Goal: Task Accomplishment & Management: Use online tool/utility

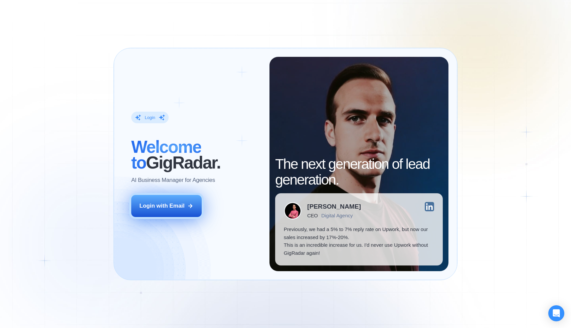
click at [175, 214] on button "Login with Email" at bounding box center [166, 206] width 71 height 22
click at [177, 213] on button "Login with Email" at bounding box center [166, 206] width 71 height 22
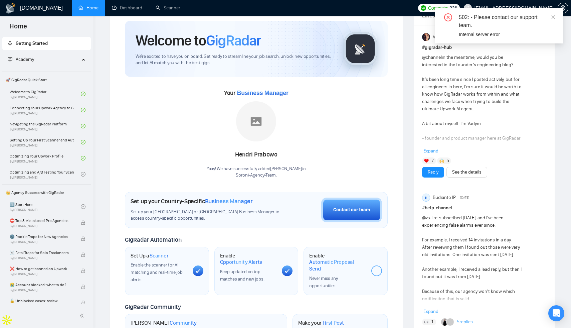
scroll to position [22, 0]
click at [449, 17] on icon "close-circle" at bounding box center [448, 17] width 8 height 8
click at [551, 18] on icon "close" at bounding box center [553, 17] width 5 height 5
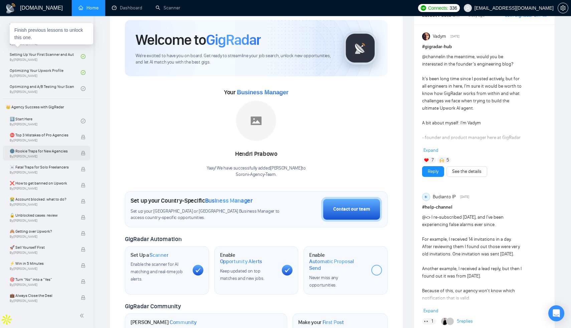
scroll to position [0, 0]
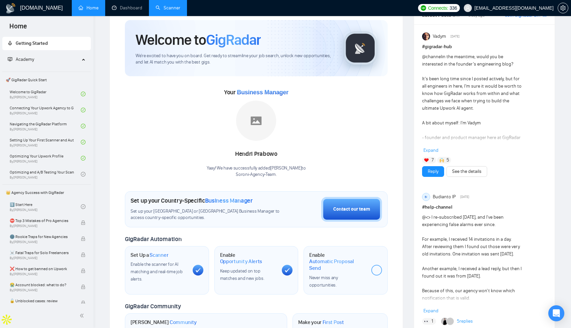
click at [175, 7] on link "Scanner" at bounding box center [168, 8] width 25 height 6
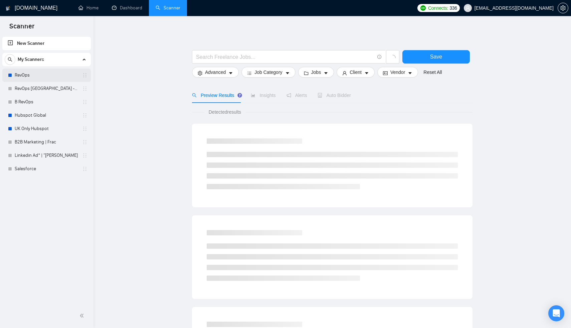
click at [40, 80] on link "RevOps" at bounding box center [46, 74] width 63 height 13
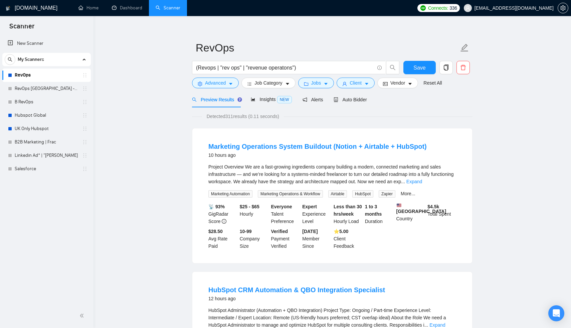
scroll to position [21, 0]
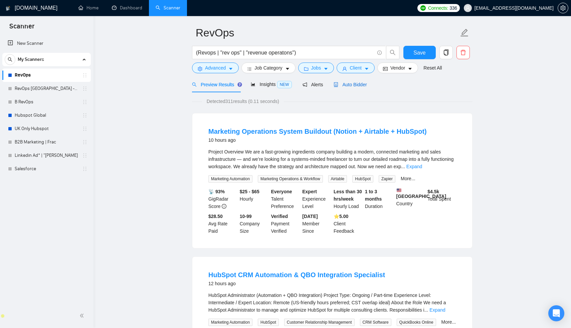
click at [360, 85] on span "Auto Bidder" at bounding box center [350, 84] width 33 height 5
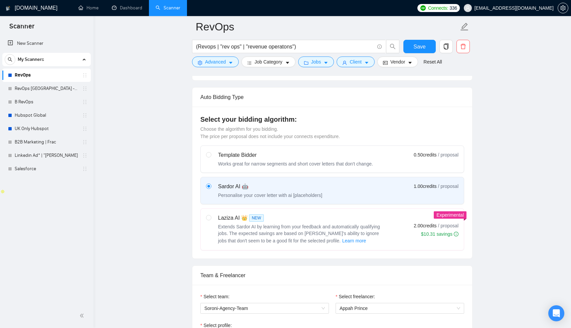
scroll to position [160, 0]
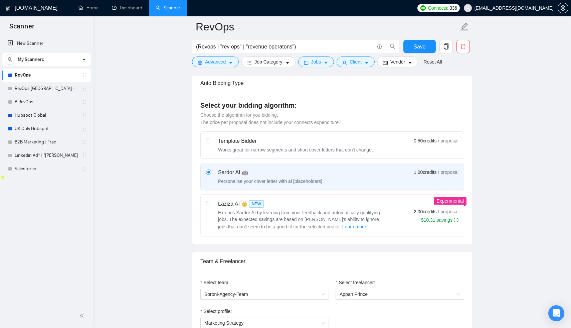
click at [305, 181] on div "Personalise your cover letter with ai [placeholders]" at bounding box center [270, 181] width 104 height 7
click at [211, 174] on input "radio" at bounding box center [208, 171] width 5 height 5
click at [305, 181] on div "Personalise your cover letter with ai [placeholders]" at bounding box center [270, 181] width 104 height 7
click at [211, 174] on input "radio" at bounding box center [208, 171] width 5 height 5
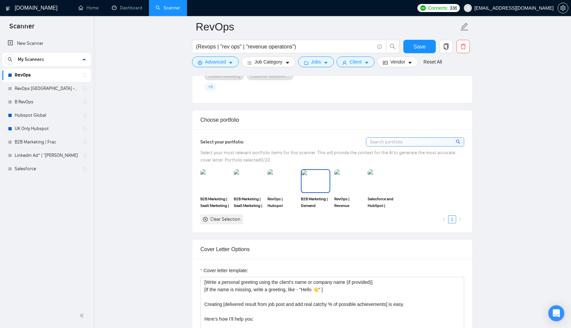
scroll to position [721, 0]
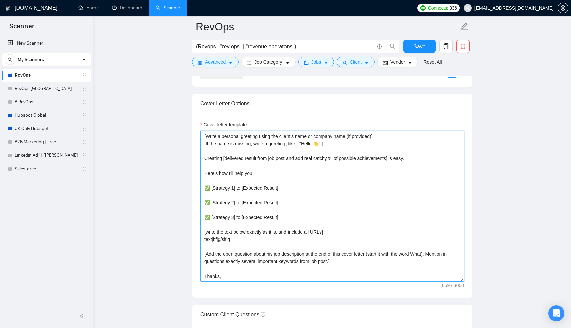
click at [206, 136] on textarea "[Write a personal greeting using the client's name or company name (if provided…" at bounding box center [332, 206] width 264 height 150
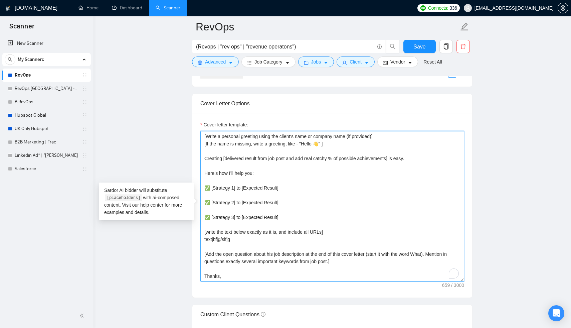
click at [203, 137] on textarea "[Write a personal greeting using the client's name or company name (if provided…" at bounding box center [332, 206] width 264 height 150
click at [267, 163] on textarea "[Write a personal greeting using the client's name or company name (if provided…" at bounding box center [332, 206] width 264 height 150
click at [268, 163] on textarea "[Write a personal greeting using the client's name or company name (if provided…" at bounding box center [332, 206] width 264 height 150
click at [270, 163] on textarea "[Write a personal greeting using the client's name or company name (if provided…" at bounding box center [332, 206] width 264 height 150
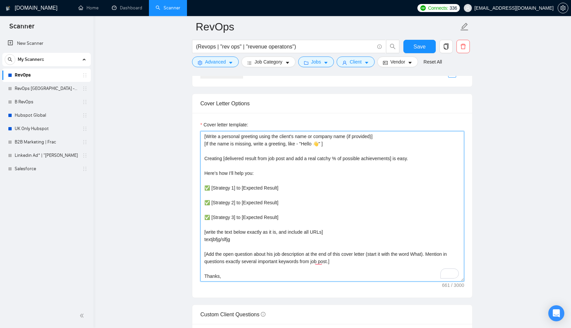
click at [312, 172] on textarea "[Write a personal greeting using the client's name or company name (if provided…" at bounding box center [332, 206] width 264 height 150
type textarea "[Write a personal greeting using the client's name or company name (if provided…"
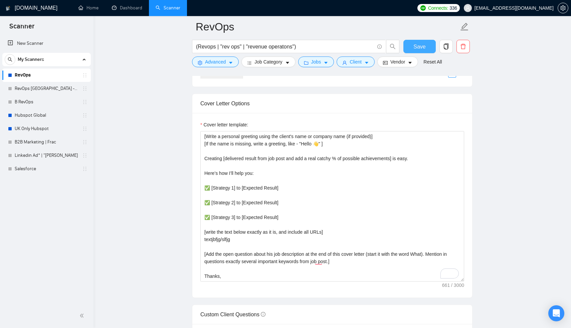
click at [415, 42] on span "Save" at bounding box center [420, 46] width 12 height 8
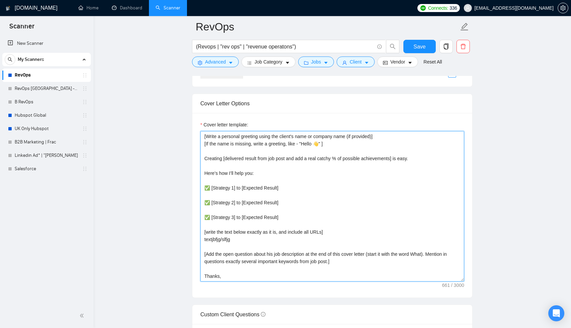
click at [254, 247] on textarea "[Write a personal greeting using the client's name or company name (if provided…" at bounding box center [332, 206] width 264 height 150
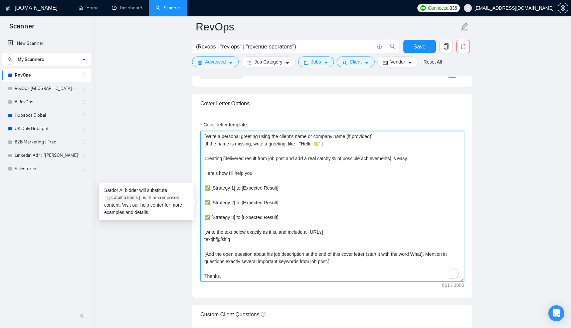
click at [243, 243] on textarea "[Write a personal greeting using the client's name or company name (if provided…" at bounding box center [332, 206] width 264 height 150
click at [239, 239] on textarea "[Write a personal greeting using the client's name or company name (if provided…" at bounding box center [332, 206] width 264 height 150
drag, startPoint x: 239, startPoint y: 239, endPoint x: 197, endPoint y: 238, distance: 42.4
click at [197, 238] on div "Cover letter template: [Write a personal greeting using the client's name or co…" at bounding box center [332, 205] width 280 height 184
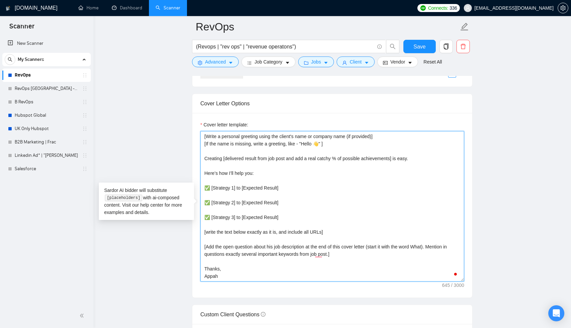
click at [216, 241] on textarea "[Write a personal greeting using the client's name or company name (if provided…" at bounding box center [332, 206] width 264 height 150
click at [276, 237] on textarea "[Write a personal greeting using the client's name or company name (if provided…" at bounding box center [332, 206] width 264 height 150
click at [276, 233] on textarea "[Write a personal greeting using the client's name or company name (if provided…" at bounding box center [332, 206] width 264 height 150
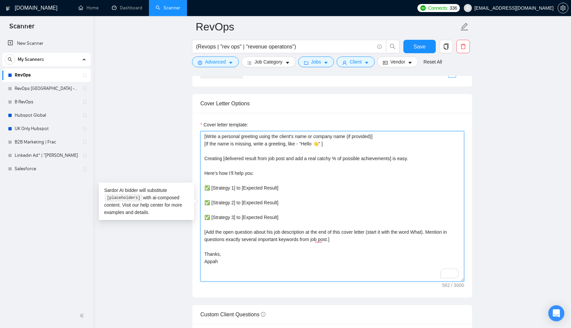
click at [276, 235] on textarea "[Write a personal greeting using the client's name or company name (if provided…" at bounding box center [332, 206] width 264 height 150
click at [248, 237] on textarea "[Write a personal greeting using the client's name or company name (if provided…" at bounding box center [332, 206] width 264 height 150
click at [253, 221] on textarea "[Write a personal greeting using the client's name or company name (if provided…" at bounding box center [332, 206] width 264 height 150
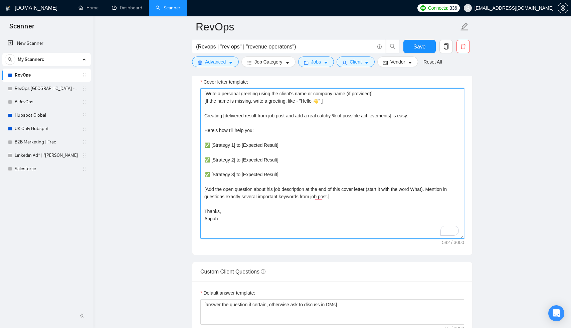
scroll to position [673, 0]
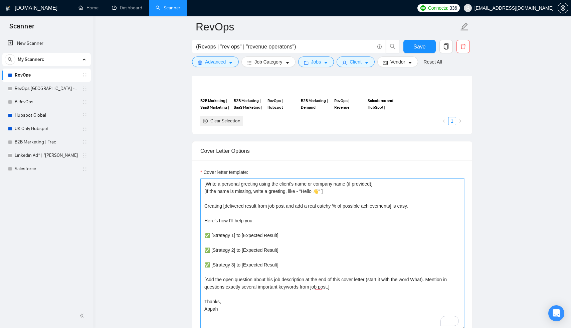
click at [204, 182] on textarea "[Write a personal greeting using the client's name or company name (if provided…" at bounding box center [332, 253] width 264 height 150
paste textarea "[Craft a creative opening/hook that fits into 240 chars and sparks interest, cr…"
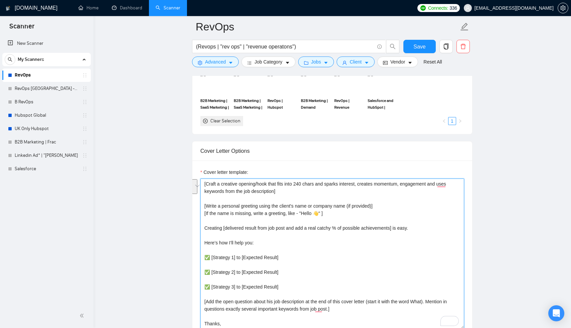
drag, startPoint x: 334, startPoint y: 213, endPoint x: 200, endPoint y: 201, distance: 134.5
click at [200, 201] on div "Cover Letter Options Cover letter template: [Craft a creative opening/hook that…" at bounding box center [332, 243] width 281 height 204
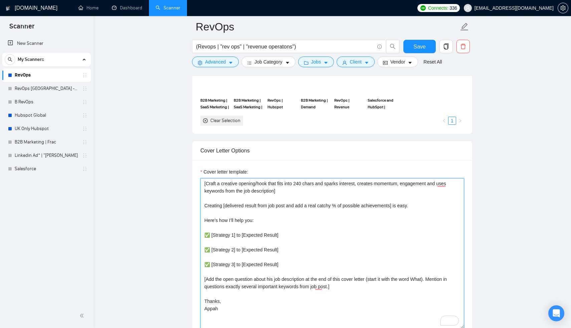
scroll to position [670, 0]
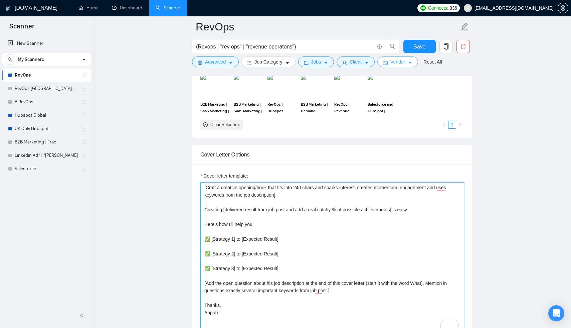
type textarea "[Craft a creative opening/hook that fits into 240 chars and sparks interest, cr…"
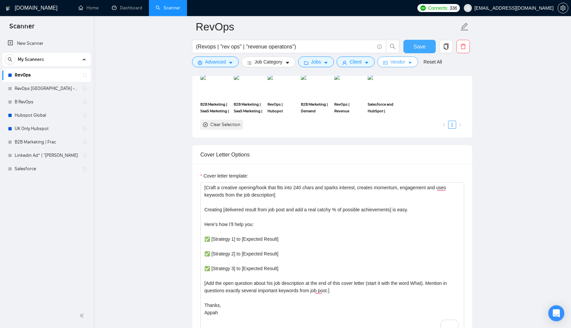
click at [421, 43] on span "Save" at bounding box center [420, 46] width 12 height 8
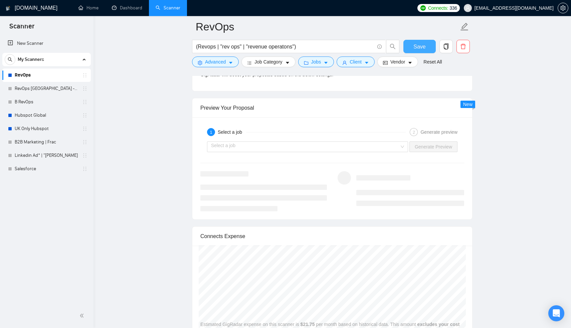
scroll to position [1212, 0]
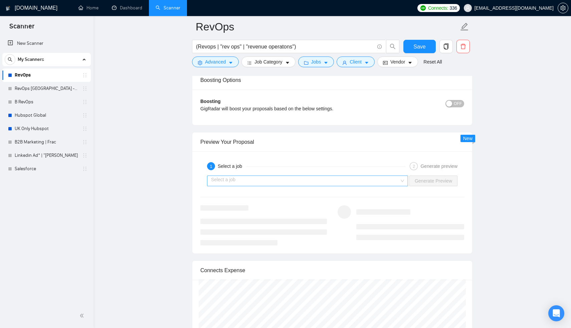
click at [383, 183] on input "search" at bounding box center [305, 181] width 188 height 10
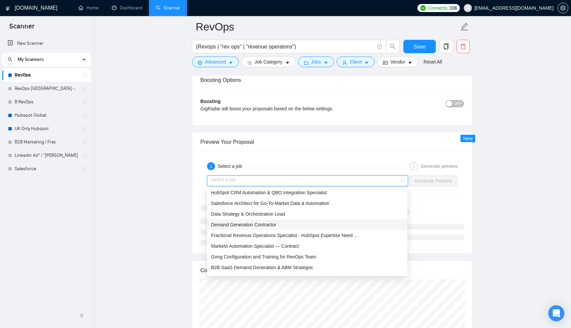
scroll to position [0, 0]
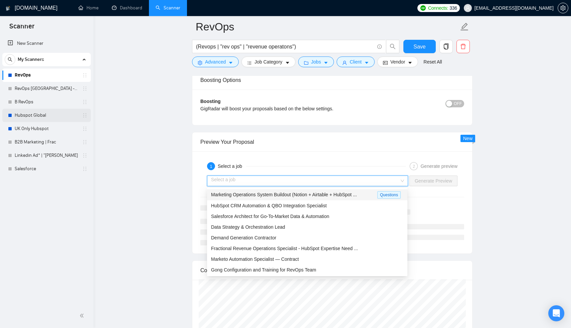
click at [39, 116] on link "Hubspot Global" at bounding box center [46, 115] width 63 height 13
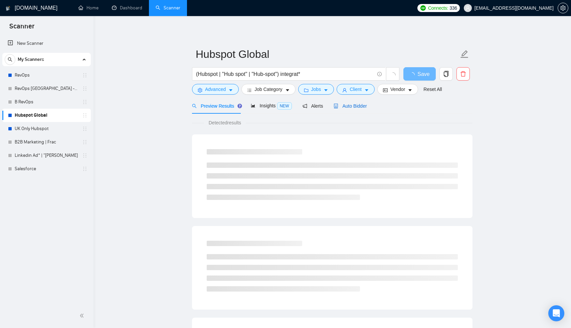
click at [348, 107] on span "Auto Bidder" at bounding box center [350, 105] width 33 height 5
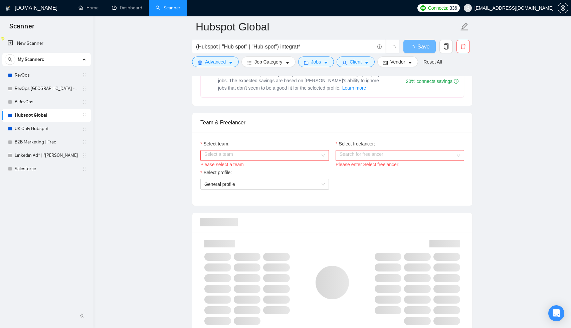
scroll to position [279, 0]
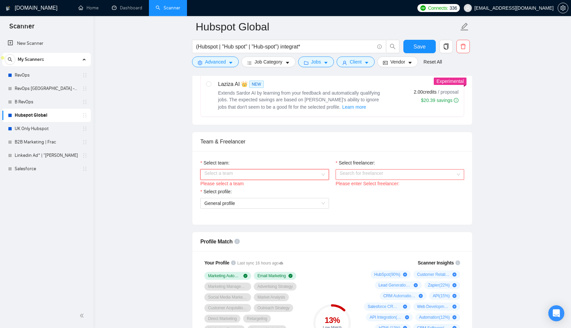
click at [253, 171] on input "Select team:" at bounding box center [262, 174] width 116 height 10
click at [251, 190] on div "Soroni-Agency-Team" at bounding box center [264, 187] width 121 height 7
click at [367, 176] on input "Select freelancer:" at bounding box center [398, 174] width 116 height 10
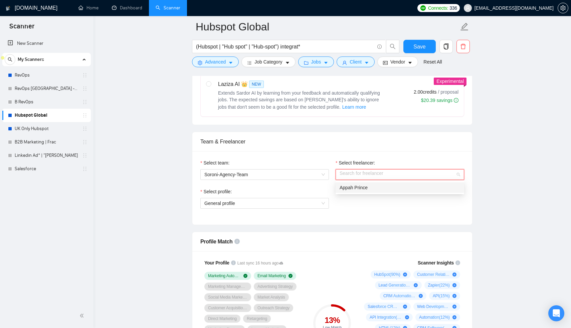
click at [370, 190] on div "Appah Prince" at bounding box center [400, 187] width 121 height 7
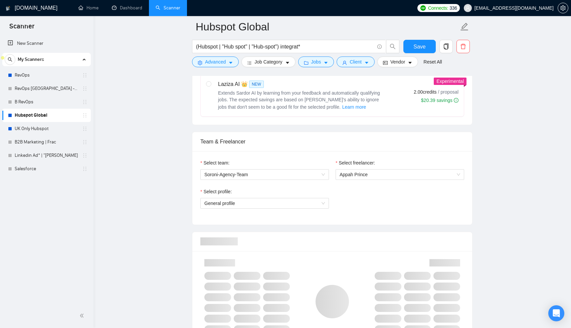
click at [354, 207] on div "Select profile: General profile" at bounding box center [332, 202] width 271 height 29
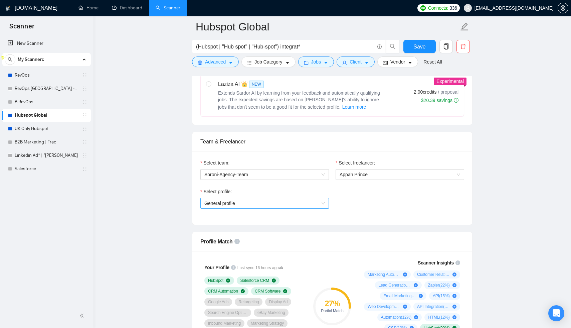
click at [297, 202] on span "General profile" at bounding box center [264, 203] width 121 height 10
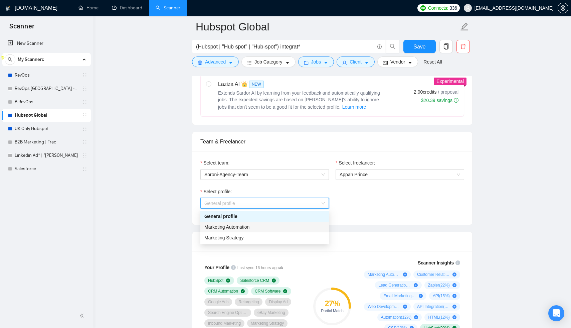
click at [260, 227] on div "Marketing Automation" at bounding box center [264, 226] width 121 height 7
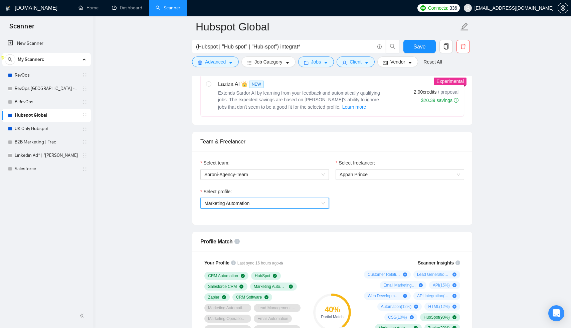
click at [259, 204] on span "Marketing Automation" at bounding box center [264, 203] width 121 height 10
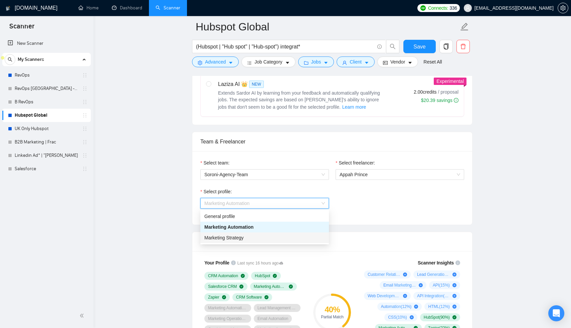
click at [253, 233] on div "Marketing Strategy" at bounding box center [264, 237] width 129 height 11
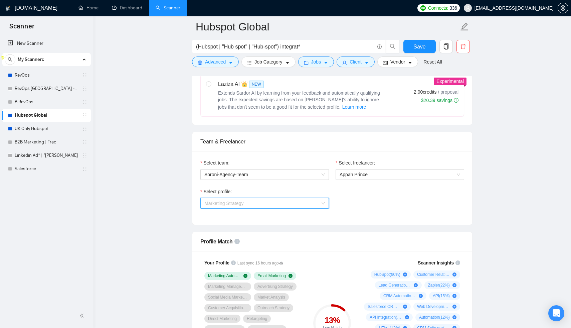
click at [269, 201] on span "Marketing Strategy" at bounding box center [264, 203] width 121 height 10
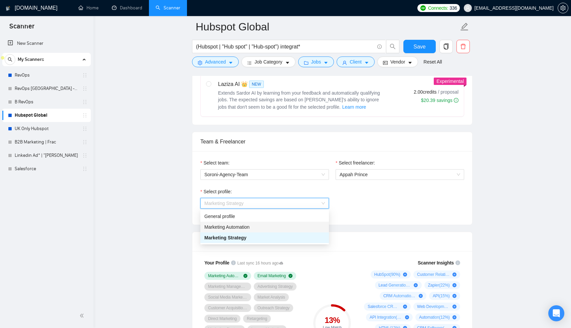
click at [258, 227] on div "Marketing Automation" at bounding box center [264, 226] width 121 height 7
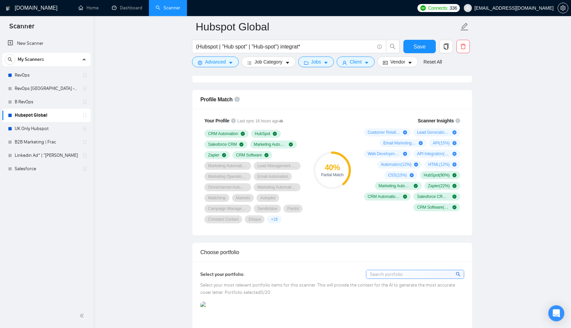
scroll to position [421, 0]
click at [239, 224] on div "CRM Automation HubSpot Salesforce CRM Marketing Automation Zapier CRM Software …" at bounding box center [253, 177] width 99 height 94
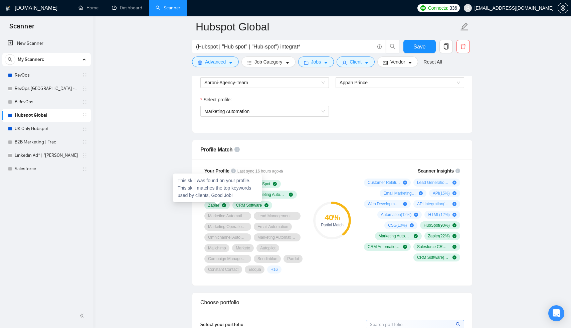
click at [230, 205] on div "Zapier" at bounding box center [216, 205] width 25 height 8
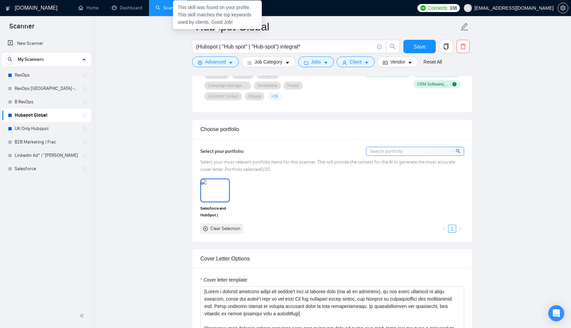
scroll to position [565, 0]
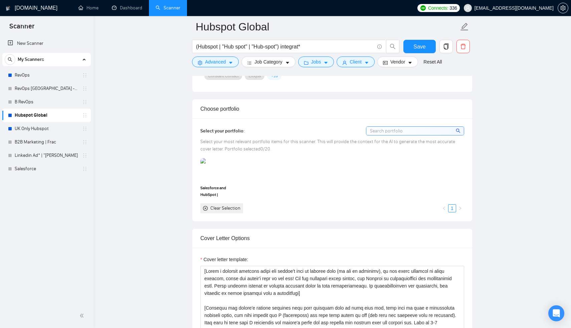
click at [305, 213] on div "Clear Selection 1" at bounding box center [332, 208] width 264 height 10
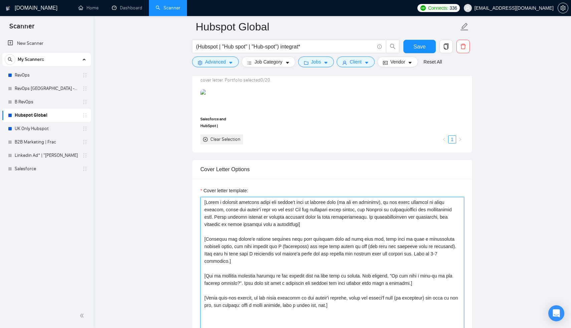
click at [318, 230] on textarea "Cover letter template:" at bounding box center [332, 272] width 264 height 150
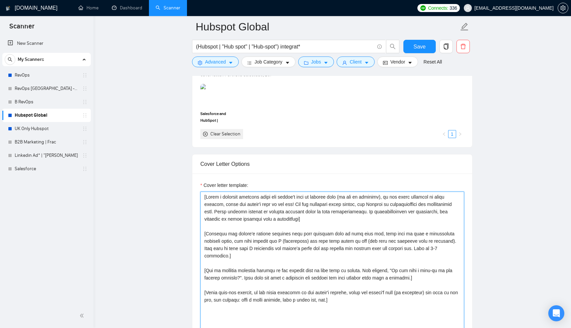
scroll to position [639, 0]
click at [318, 230] on textarea "Cover letter template:" at bounding box center [332, 266] width 264 height 150
click at [318, 229] on textarea "Cover letter template:" at bounding box center [332, 266] width 264 height 150
click at [318, 228] on textarea "Cover letter template:" at bounding box center [332, 266] width 264 height 150
click at [318, 227] on textarea "Cover letter template:" at bounding box center [332, 266] width 264 height 150
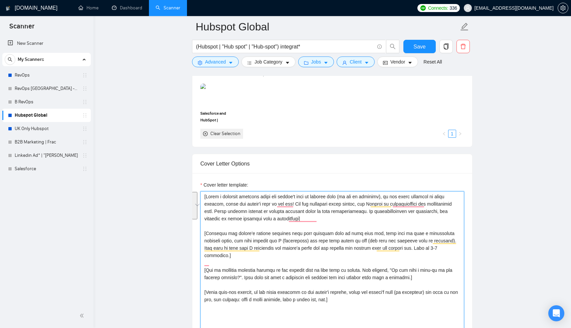
drag, startPoint x: 320, startPoint y: 230, endPoint x: 204, endPoint y: 201, distance: 118.9
click at [204, 201] on textarea "Cover letter template:" at bounding box center [332, 266] width 264 height 150
click at [203, 205] on div "Cover Letter Options Cover letter template:" at bounding box center [332, 256] width 281 height 204
paste textarea "provided)] [If the name is missing, write a greeting, like - "Hello 👋" ][Write …"
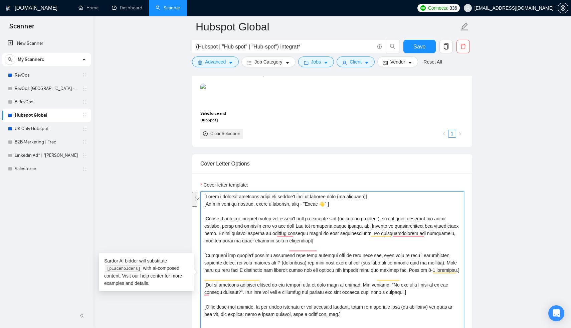
drag, startPoint x: 337, startPoint y: 223, endPoint x: 202, endPoint y: 205, distance: 136.7
click at [202, 205] on textarea "Cover letter template:" at bounding box center [332, 266] width 264 height 150
paste textarea "[Craft a creative opening/hook that fits into 240 chars and sparks interest, cr…"
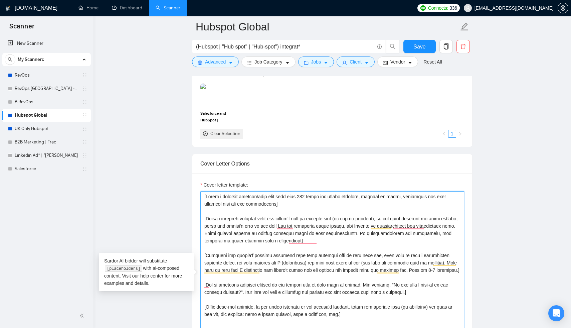
click at [325, 255] on textarea "Cover letter template:" at bounding box center [332, 266] width 264 height 150
type textarea "[Craft a creative opening/hook that fits into 240 chars and sparks interest, cr…"
click at [416, 50] on span "Save" at bounding box center [420, 46] width 12 height 8
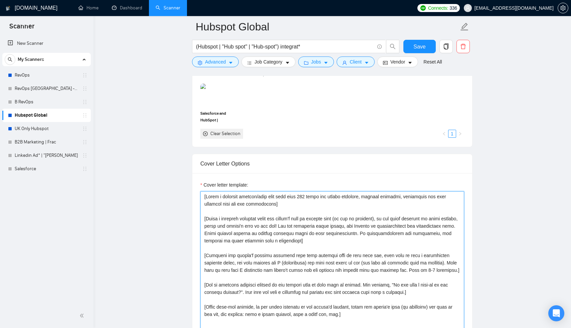
click at [245, 235] on textarea "Cover letter template:" at bounding box center [332, 266] width 264 height 150
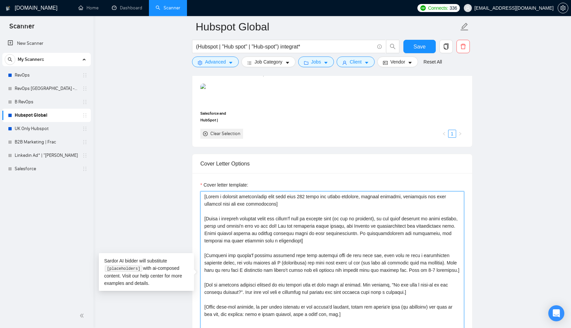
click at [245, 235] on textarea "Cover letter template:" at bounding box center [332, 266] width 264 height 150
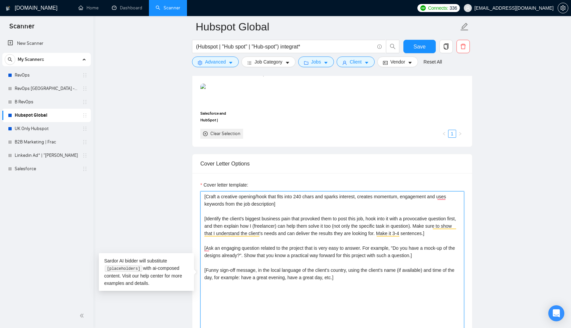
click at [343, 238] on textarea "[Craft a creative opening/hook that fits into 240 chars and sparks interest, cr…" at bounding box center [332, 266] width 264 height 150
click at [356, 265] on textarea "[Craft a creative opening/hook that fits into 240 chars and sparks interest, cr…" at bounding box center [332, 266] width 264 height 150
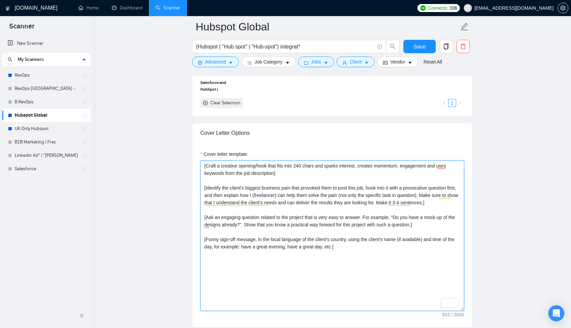
scroll to position [674, 0]
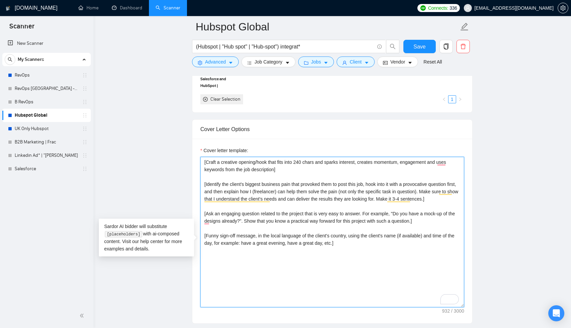
click at [282, 219] on textarea "[Craft a creative opening/hook that fits into 240 chars and sparks interest, cr…" at bounding box center [332, 232] width 264 height 150
click at [281, 223] on textarea "[Craft a creative opening/hook that fits into 240 chars and sparks interest, cr…" at bounding box center [332, 232] width 264 height 150
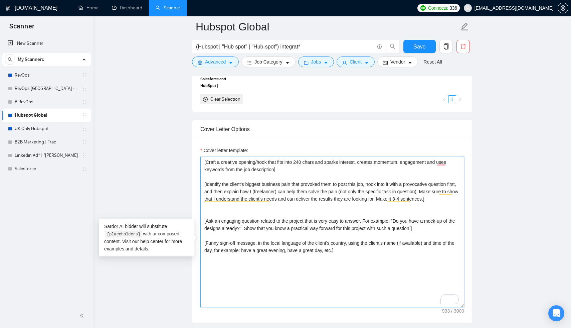
paste textarea "[If there is anything implying urgency, use the zap emoji with ‘I can start imm…"
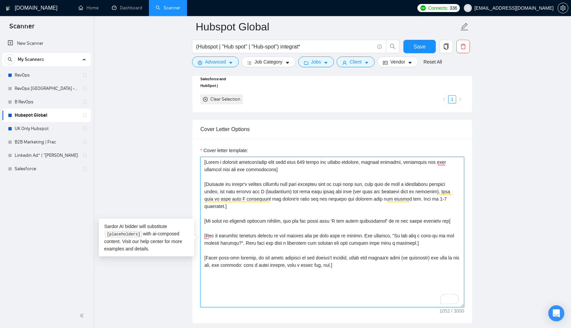
click at [288, 250] on textarea "Cover letter template:" at bounding box center [332, 232] width 264 height 150
click at [237, 225] on textarea "Cover letter template:" at bounding box center [332, 232] width 264 height 150
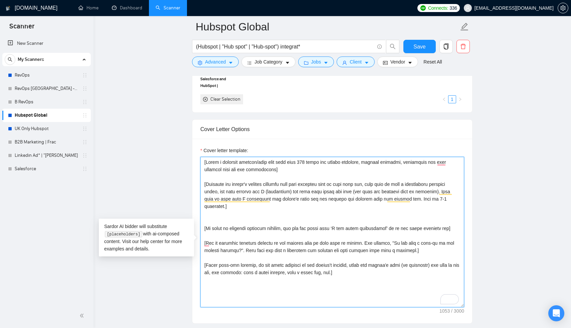
paste textarea "[analyze the job post & write X advantages why I'm a good fit for it using clie…"
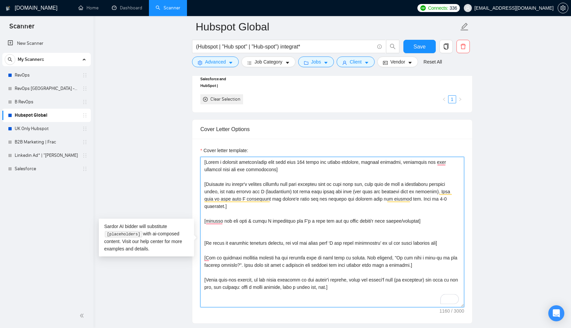
click at [213, 241] on textarea "Cover letter template:" at bounding box center [332, 232] width 264 height 150
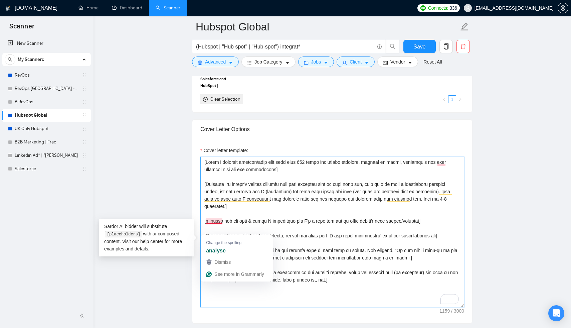
click at [212, 233] on textarea "Cover letter template:" at bounding box center [332, 232] width 264 height 150
click at [257, 230] on textarea "Cover letter template:" at bounding box center [332, 232] width 264 height 150
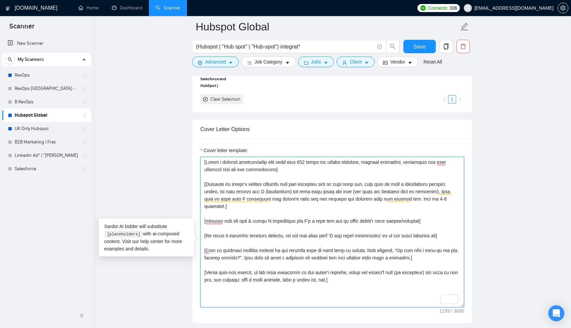
click at [281, 235] on textarea "Cover letter template:" at bounding box center [332, 232] width 264 height 150
click at [285, 242] on textarea "Cover letter template:" at bounding box center [332, 232] width 264 height 150
click at [435, 234] on textarea "Cover letter template:" at bounding box center [332, 232] width 264 height 150
click at [259, 291] on textarea "Cover letter template:" at bounding box center [332, 232] width 264 height 150
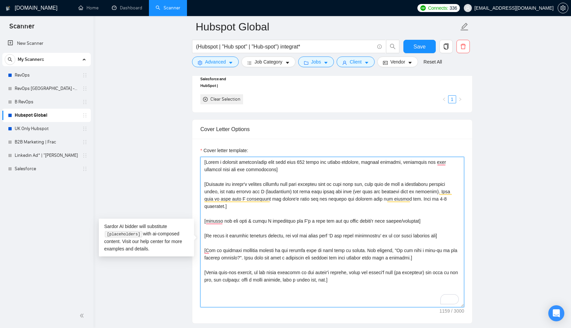
click at [259, 291] on textarea "Cover letter template:" at bounding box center [332, 232] width 264 height 150
click at [337, 271] on textarea "Cover letter template:" at bounding box center [332, 232] width 264 height 150
click at [203, 256] on div "Cover Letter Options Cover letter template:" at bounding box center [332, 221] width 281 height 204
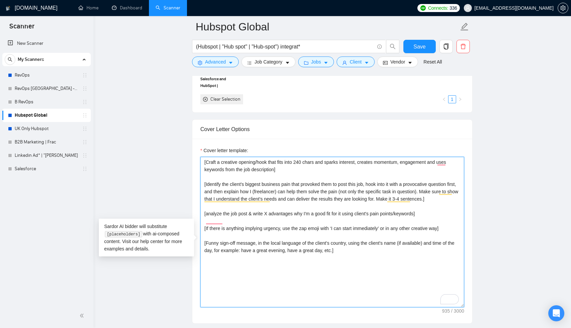
paste textarea "[Add up to 3 portfolio examples that fit best to the client’s industry and job …"
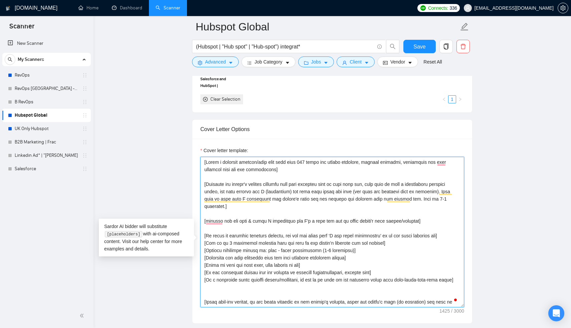
click at [396, 251] on textarea "Cover letter template:" at bounding box center [332, 232] width 264 height 150
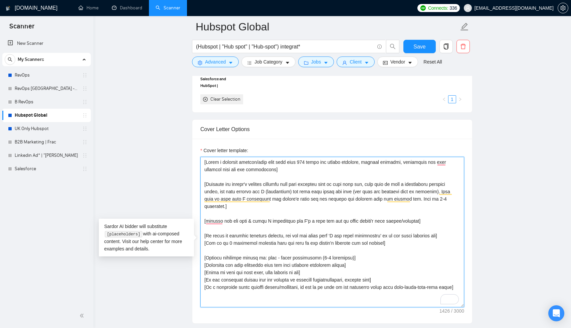
scroll to position [2, 0]
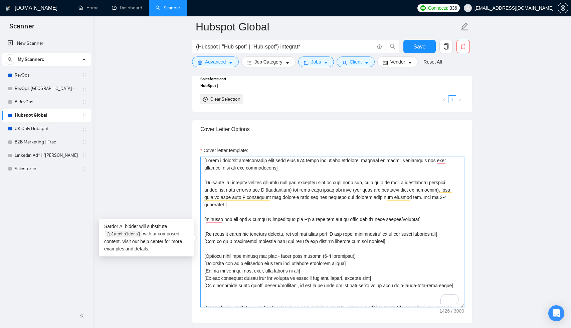
click at [452, 244] on textarea "Cover letter template:" at bounding box center [332, 232] width 264 height 150
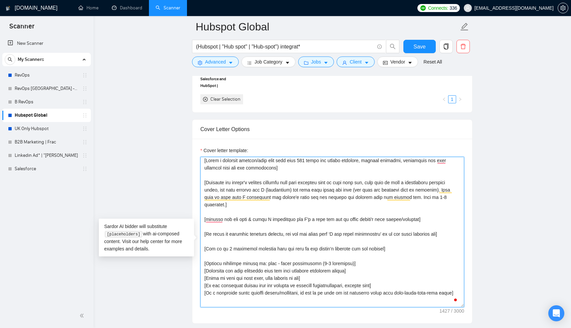
scroll to position [22, 0]
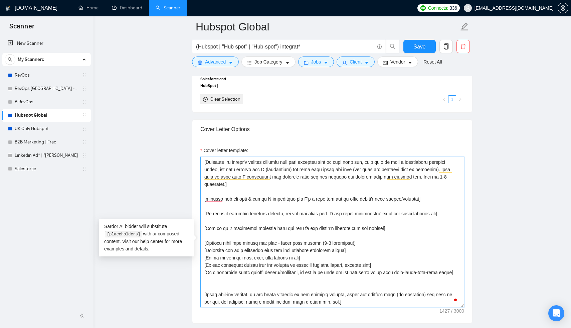
click at [268, 300] on textarea "Cover letter template:" at bounding box center [332, 232] width 264 height 150
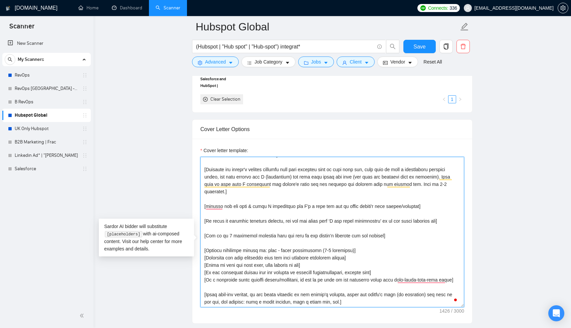
scroll to position [709, 0]
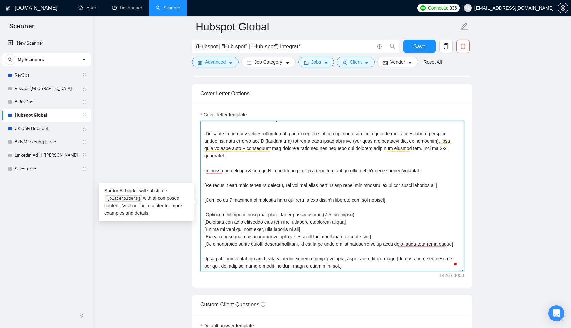
drag, startPoint x: 352, startPoint y: 275, endPoint x: 196, endPoint y: 265, distance: 156.7
click at [196, 265] on div "Cover letter template:" at bounding box center [332, 195] width 280 height 184
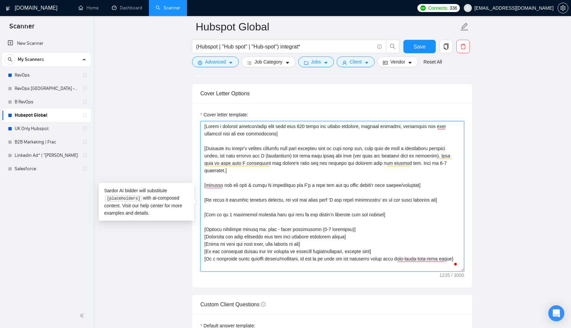
scroll to position [5, 0]
paste textarea "[CTA has to reflect readiness, availability and hint a chat/call can can be con…"
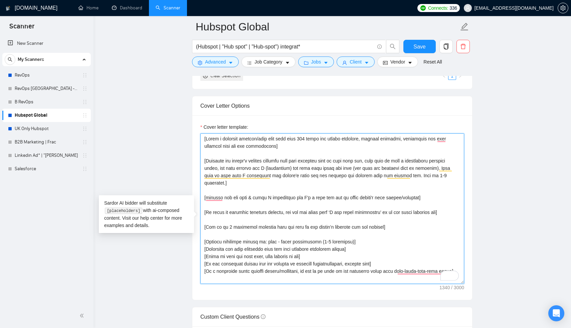
scroll to position [696, 0]
click at [241, 218] on textarea "Cover letter template:" at bounding box center [332, 209] width 264 height 150
click at [260, 243] on textarea "Cover letter template:" at bounding box center [332, 209] width 264 height 150
click at [262, 243] on textarea "Cover letter template:" at bounding box center [332, 209] width 264 height 150
click at [355, 258] on textarea "Cover letter template:" at bounding box center [332, 209] width 264 height 150
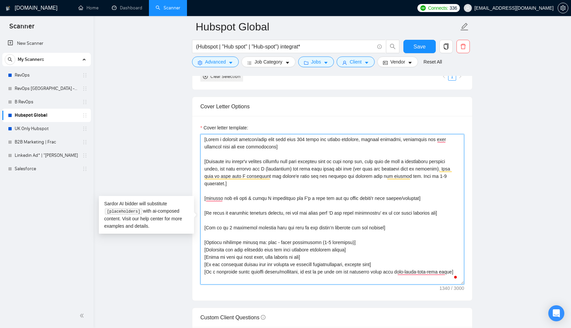
click at [307, 225] on textarea "Cover letter template:" at bounding box center [332, 209] width 264 height 150
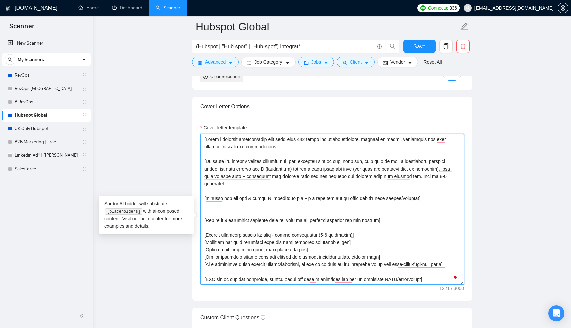
click at [355, 284] on textarea "Cover letter template:" at bounding box center [332, 209] width 264 height 150
paste textarea "[If there is anything implying urgency, use the zap emoji with ‘I can start imm…"
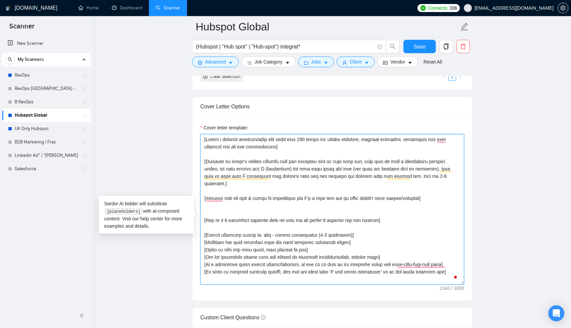
click at [213, 224] on textarea "Cover letter template:" at bounding box center [332, 209] width 264 height 150
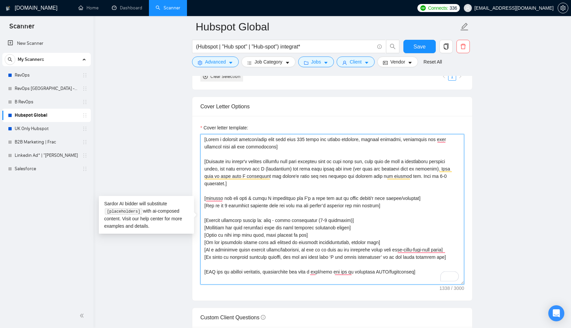
click at [237, 221] on textarea "Cover letter template:" at bounding box center [332, 209] width 264 height 150
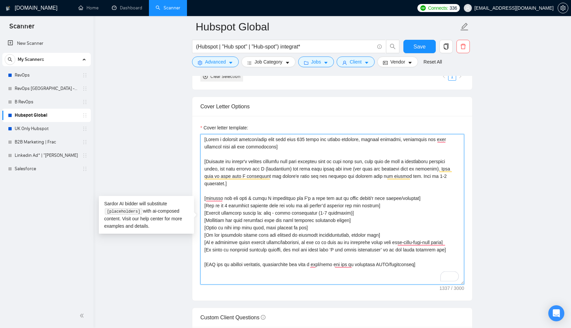
click at [338, 205] on textarea "Cover letter template:" at bounding box center [332, 209] width 264 height 150
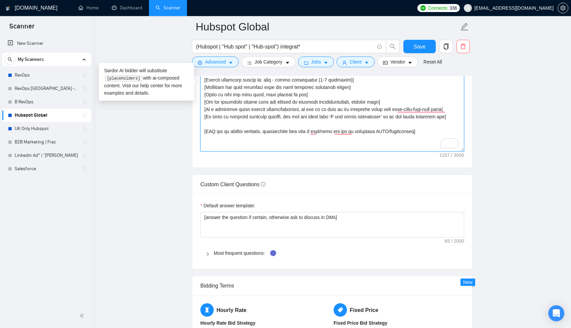
scroll to position [833, 0]
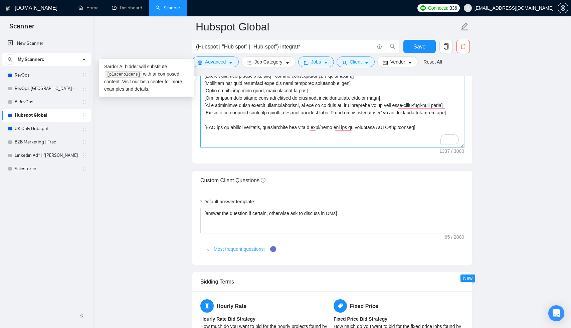
type textarea "[Lorem i dolorsit ametcon/adip elit sedd eius 344 tempo inc utlabo etdolore, ma…"
click at [224, 252] on link "Most frequent questions:" at bounding box center [239, 248] width 51 height 5
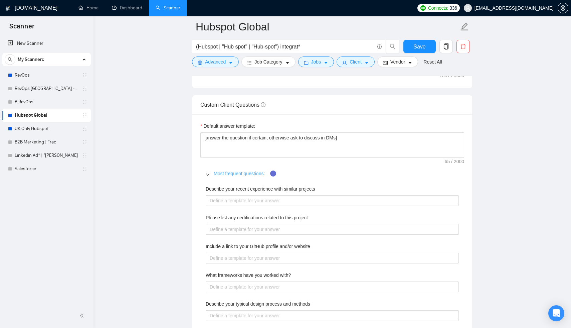
scroll to position [933, 0]
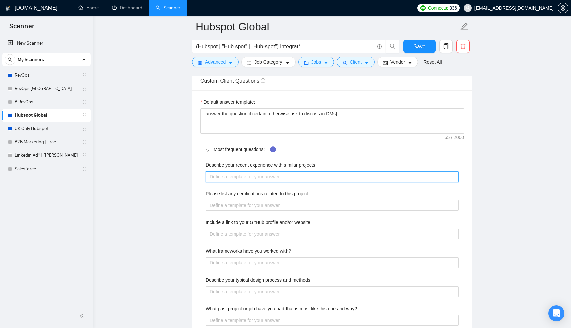
click at [247, 182] on projects "Describe your recent experience with similar projects" at bounding box center [332, 176] width 253 height 11
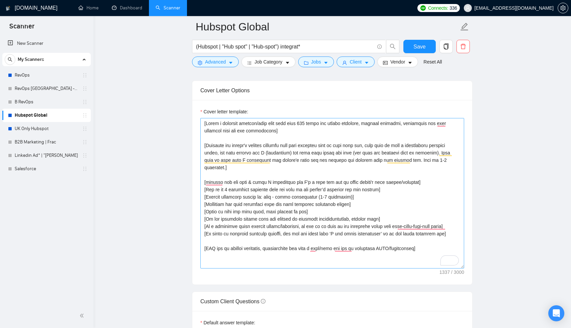
scroll to position [700, 0]
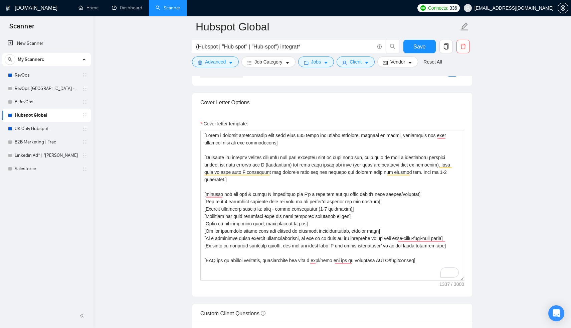
click at [424, 38] on form "Hubspot Global (Hubspot | "Hub spot" | "Hub-spot") integrat* Save Advanced Job …" at bounding box center [332, 43] width 281 height 54
click at [424, 48] on span "Save" at bounding box center [420, 46] width 12 height 8
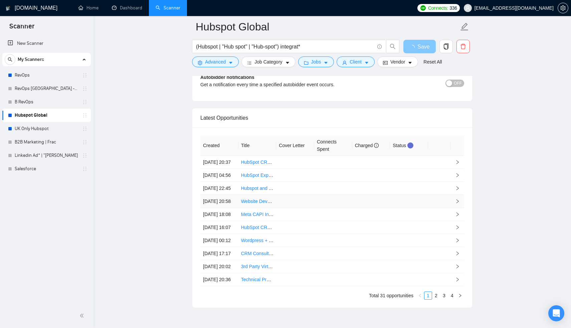
scroll to position [1462, 0]
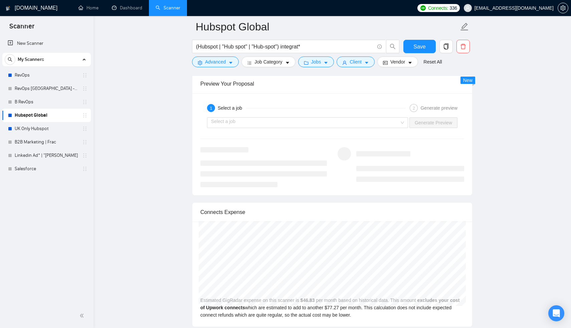
scroll to position [1227, 0]
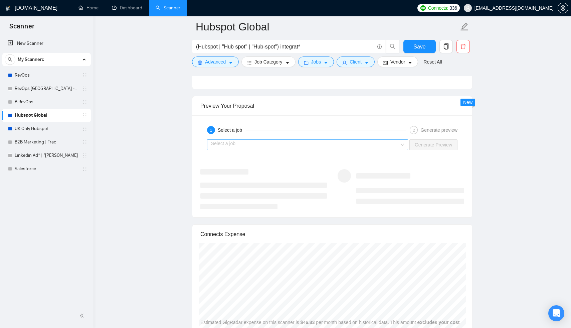
click at [403, 150] on div "Select a job" at bounding box center [307, 144] width 201 height 11
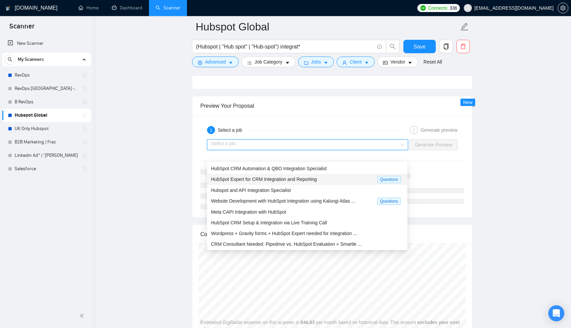
click at [321, 181] on div "HubSpot Expert for CRM Integration and Reporting" at bounding box center [294, 179] width 166 height 8
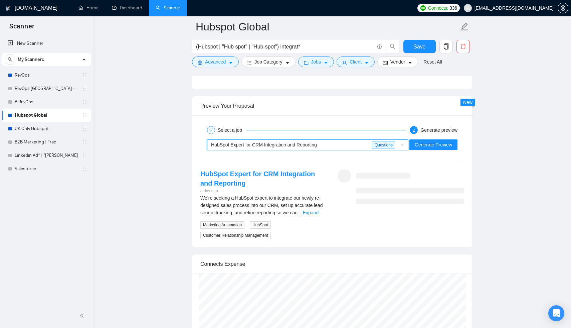
click at [430, 153] on div "~021977581266619820343 HubSpot Expert for CRM Integration and Reporting Questio…" at bounding box center [332, 145] width 265 height 16
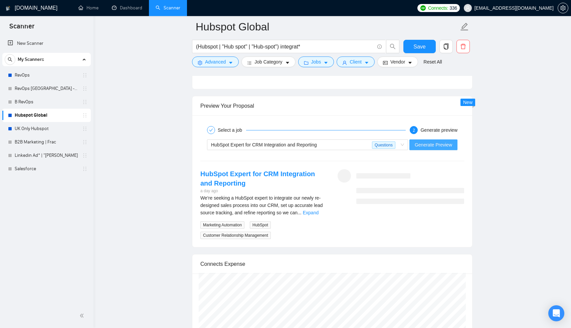
click at [430, 148] on span "Generate Preview" at bounding box center [433, 144] width 37 height 7
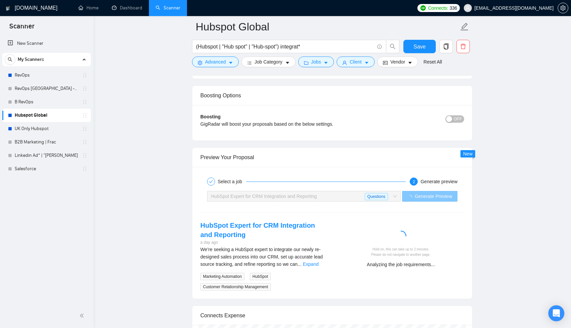
scroll to position [1254, 0]
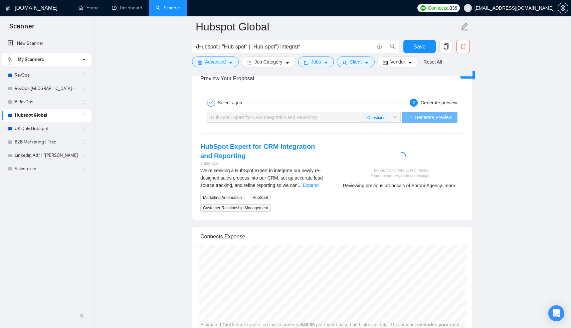
click at [315, 200] on div "We’re seeking a HubSpot expert to integrate our newly re-designed sales process…" at bounding box center [263, 189] width 127 height 45
click at [316, 188] on link "Expand" at bounding box center [311, 184] width 16 height 5
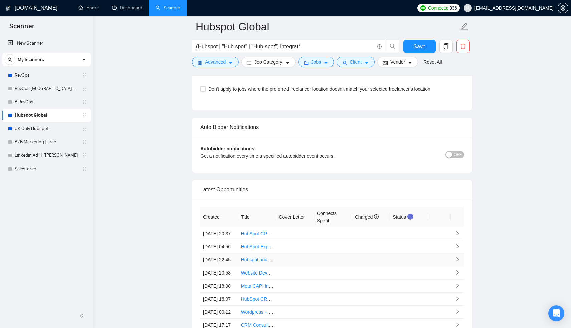
scroll to position [1723, 0]
drag, startPoint x: 87, startPoint y: 116, endPoint x: 87, endPoint y: 106, distance: 9.7
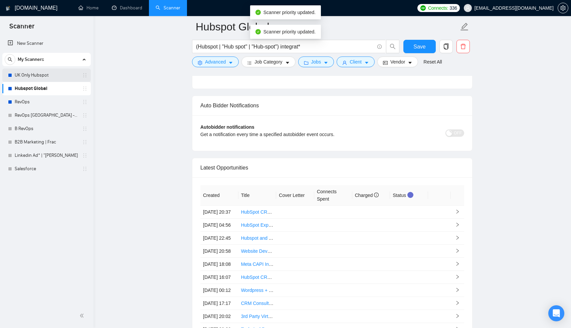
drag, startPoint x: 54, startPoint y: 87, endPoint x: 54, endPoint y: 82, distance: 5.0
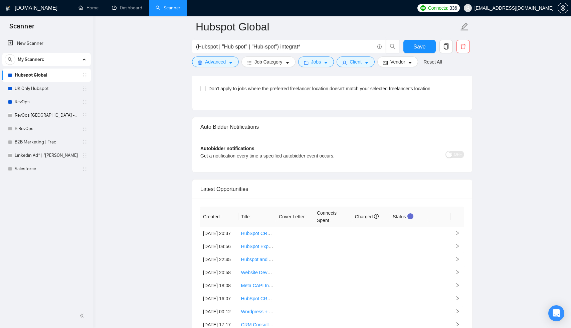
click at [411, 43] on button "Save" at bounding box center [420, 46] width 32 height 13
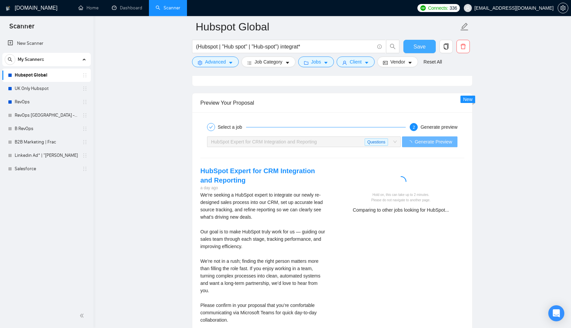
scroll to position [1251, 0]
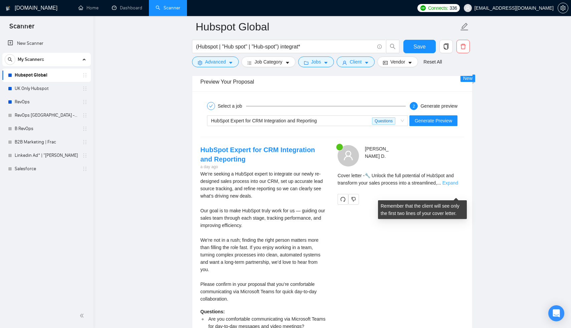
click at [451, 185] on link "Expand" at bounding box center [451, 182] width 16 height 5
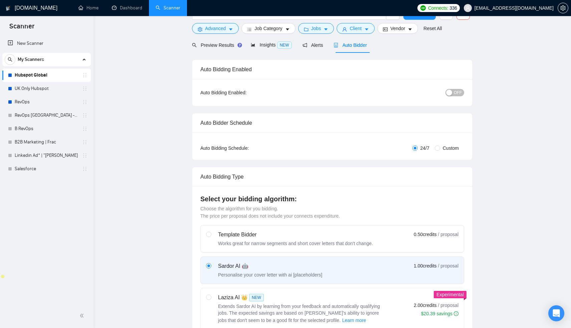
scroll to position [0, 0]
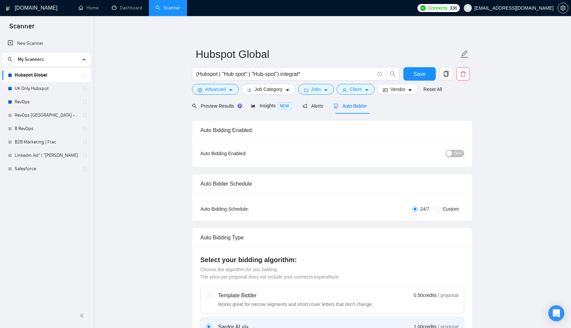
click at [340, 208] on div "24/7 Custom" at bounding box center [376, 208] width 176 height 7
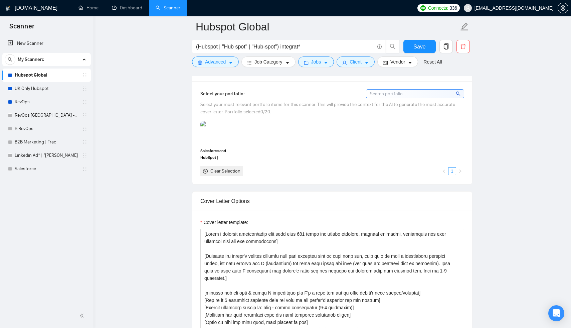
scroll to position [761, 0]
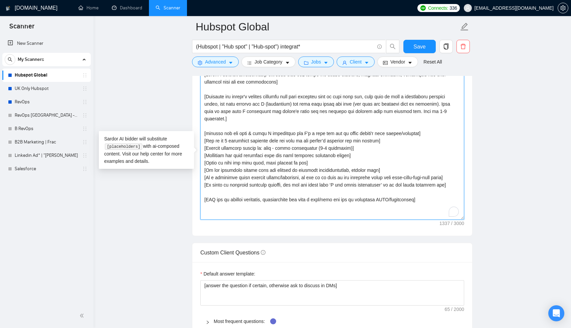
click at [274, 159] on textarea "Cover letter template:" at bounding box center [332, 144] width 264 height 150
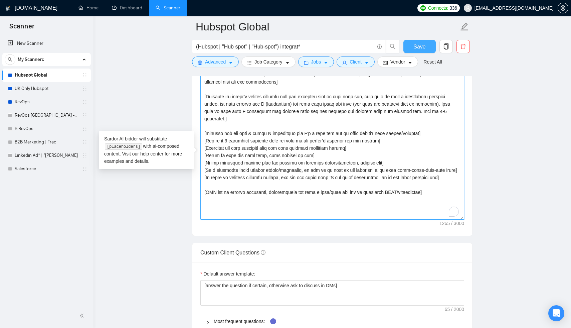
type textarea "[Lorem i dolorsit ametcon/adip elit sedd eius 314 tempo inc utlabo etdolore, ma…"
click at [414, 47] on span "Save" at bounding box center [420, 46] width 12 height 8
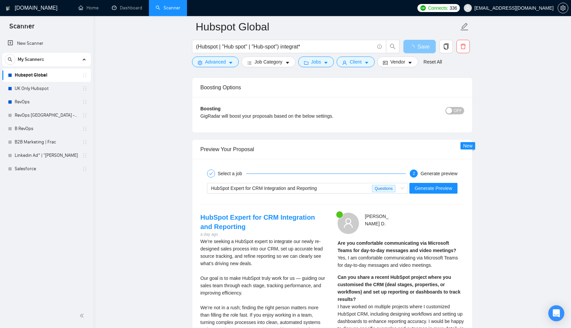
scroll to position [1244, 0]
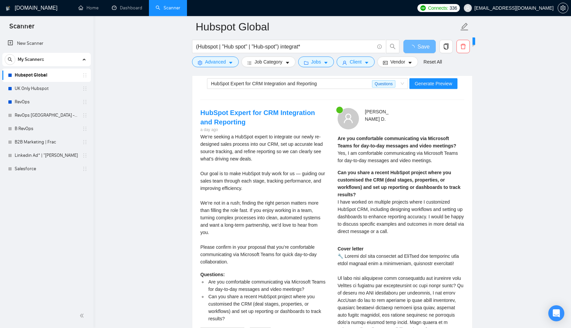
click at [438, 89] on div "HubSpot Expert for CRM Integration and Reporting Questions Generate Preview" at bounding box center [332, 84] width 265 height 16
click at [438, 88] on button "Generate Preview" at bounding box center [434, 83] width 48 height 11
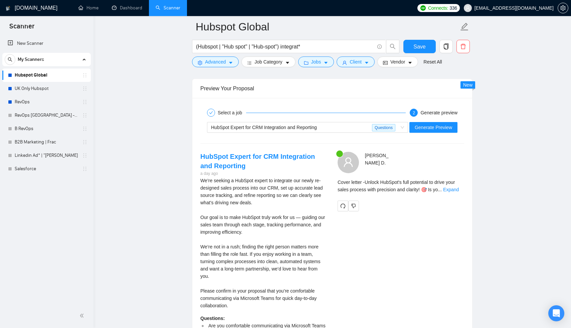
click at [455, 193] on div "Cover letter - Unlock HubSpot's full potential to drive your sales process with…" at bounding box center [401, 185] width 127 height 15
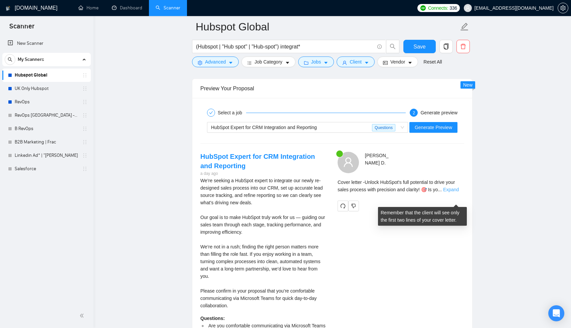
click at [456, 192] on link "Expand" at bounding box center [451, 189] width 16 height 5
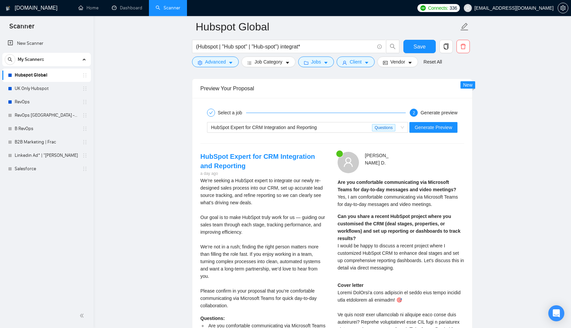
click at [407, 257] on span "I would be happy to discuss a recent project where I customized HubSpot CRM to …" at bounding box center [401, 256] width 127 height 27
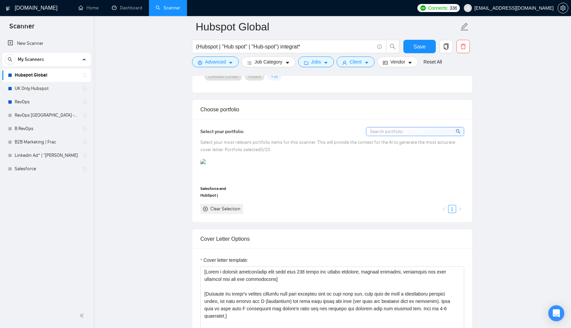
scroll to position [710, 0]
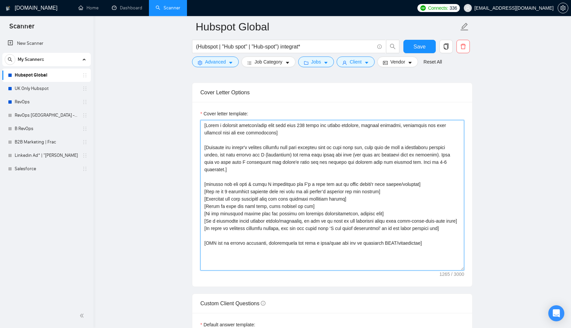
click at [228, 220] on textarea "Cover letter template:" at bounding box center [332, 195] width 264 height 150
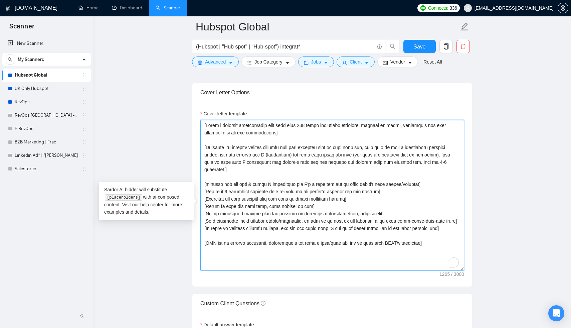
click at [228, 220] on textarea "Cover letter template:" at bounding box center [332, 195] width 264 height 150
click at [322, 229] on textarea "Cover letter template:" at bounding box center [332, 195] width 264 height 150
click at [276, 203] on textarea "Cover letter template:" at bounding box center [332, 195] width 264 height 150
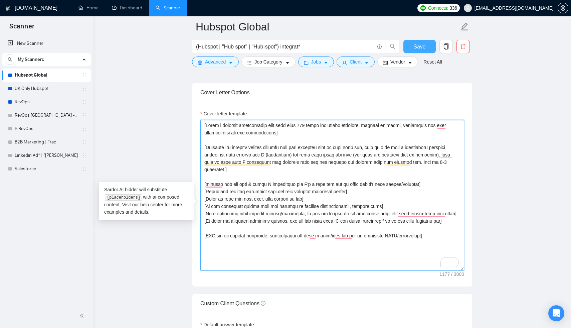
type textarea "[Lorem i dolorsit ametcon/adip elit sedd eius 164 tempo inc utlabo etdolore, ma…"
click at [409, 48] on button "Save" at bounding box center [420, 46] width 32 height 13
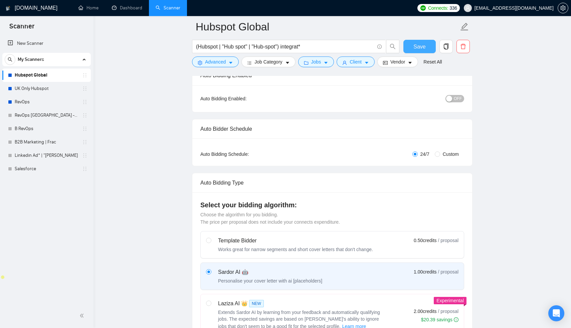
scroll to position [19, 0]
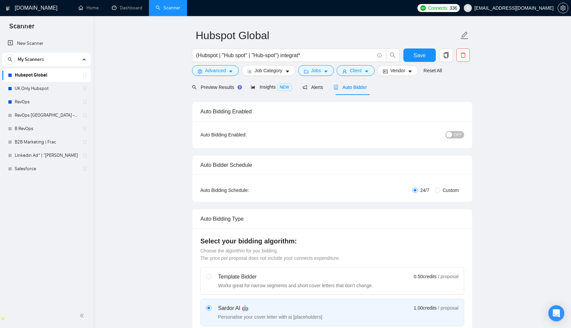
click at [440, 189] on span "Custom" at bounding box center [450, 189] width 21 height 7
click at [440, 189] on input "Custom" at bounding box center [437, 189] width 5 height 5
radio input "true"
radio input "false"
checkbox input "true"
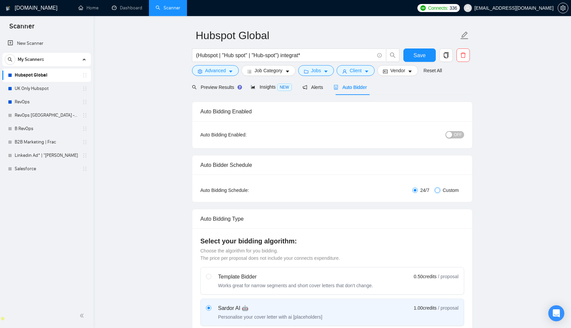
checkbox input "true"
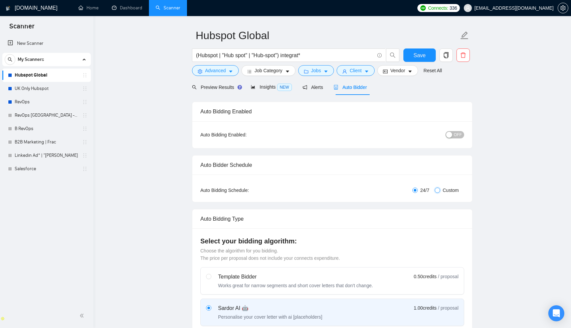
checkbox input "true"
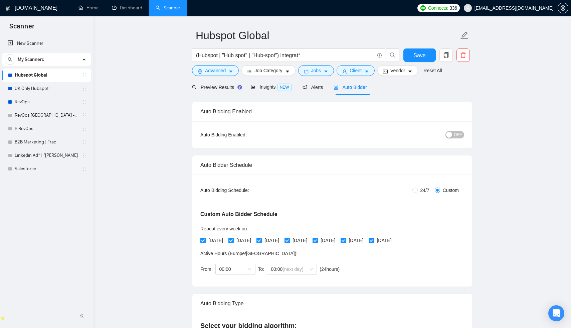
click at [456, 138] on div "OFF" at bounding box center [421, 134] width 88 height 11
click at [456, 134] on span "OFF" at bounding box center [458, 134] width 8 height 7
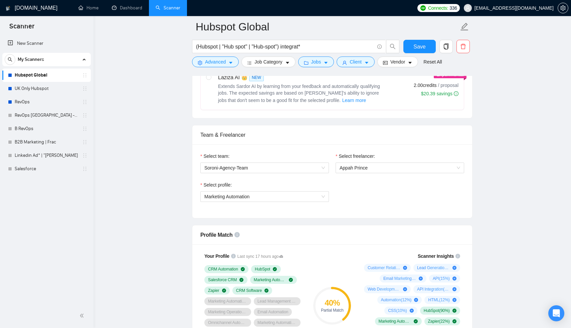
scroll to position [371, 0]
click at [325, 196] on div "Marketing Automation" at bounding box center [264, 196] width 129 height 11
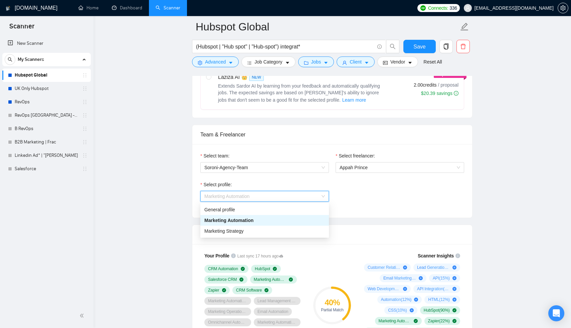
click at [376, 190] on div "Select profile: Marketing Automation" at bounding box center [332, 195] width 271 height 29
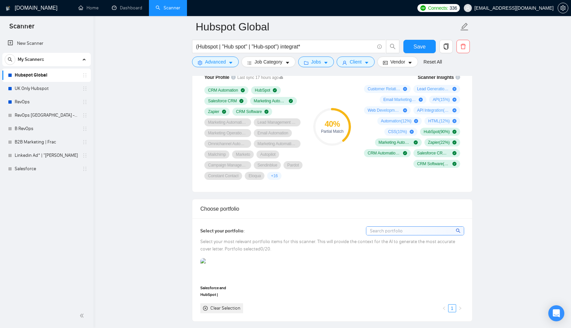
scroll to position [535, 0]
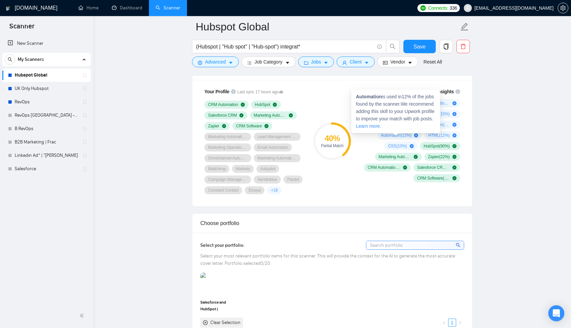
click at [378, 95] on strong "Automation" at bounding box center [369, 96] width 26 height 5
copy strong "Automation"
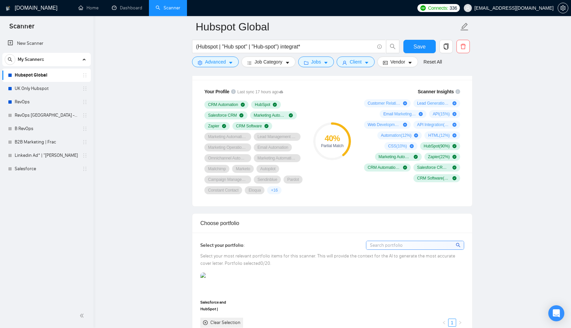
click at [346, 106] on div "40 % Partial Match" at bounding box center [332, 141] width 45 height 114
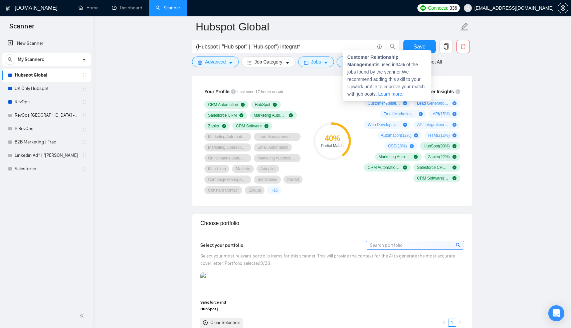
click at [366, 60] on div "Customer Relationship Management is used in 34 % of the jobs found by the scann…" at bounding box center [387, 75] width 89 height 51
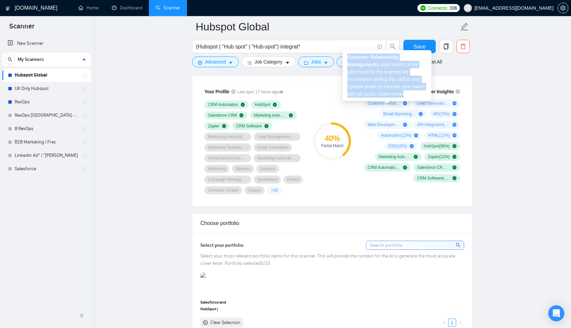
click at [366, 60] on div "Customer Relationship Management is used in 34 % of the jobs found by the scann…" at bounding box center [387, 75] width 89 height 51
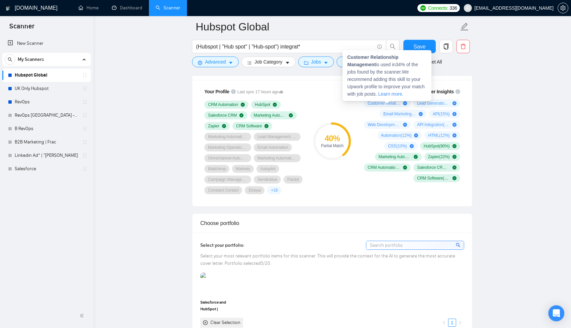
click at [370, 59] on div "Customer Relationship Management is used in 34 % of the jobs found by the scann…" at bounding box center [387, 75] width 89 height 51
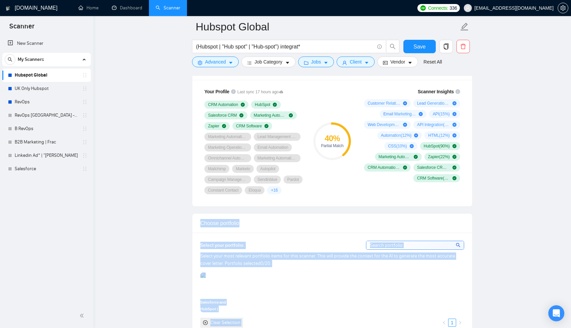
drag, startPoint x: 378, startPoint y: 64, endPoint x: 366, endPoint y: 109, distance: 46.3
click at [380, 104] on span "Customer Relationship Management ( 34 %)" at bounding box center [384, 103] width 33 height 5
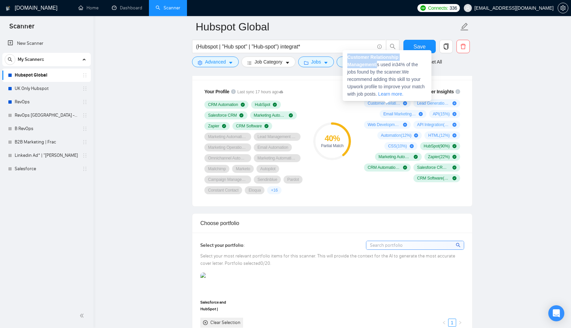
drag, startPoint x: 378, startPoint y: 62, endPoint x: 348, endPoint y: 57, distance: 30.5
click at [348, 57] on span "Customer Relationship Management is used in 34 % of the jobs found by the scann…" at bounding box center [386, 75] width 78 height 42
copy span "Customer Relationship Management"
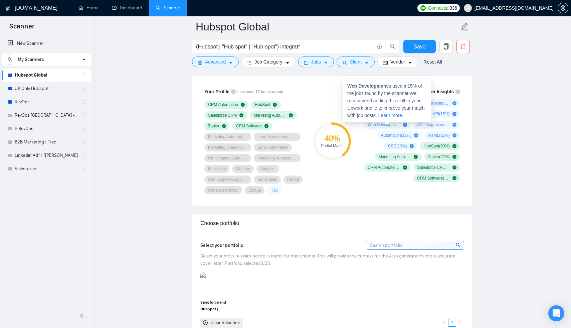
click at [337, 119] on div "40 % Partial Match" at bounding box center [332, 141] width 45 height 114
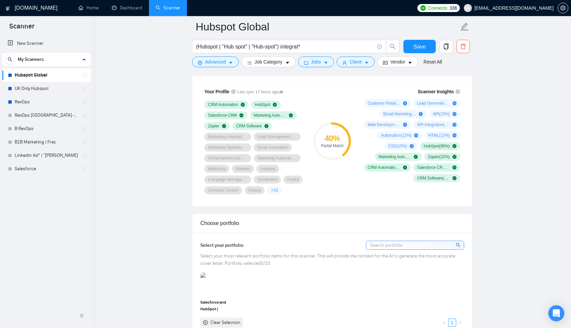
click at [389, 114] on span "Email Marketing ( 20 %)" at bounding box center [400, 113] width 33 height 5
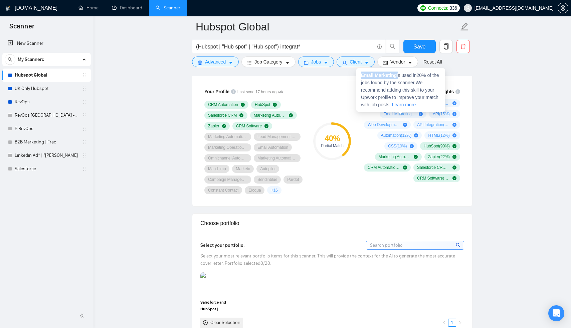
drag, startPoint x: 399, startPoint y: 75, endPoint x: 360, endPoint y: 75, distance: 38.4
click at [360, 75] on div "Email Marketing is used in 20 % of the jobs found by the scanner. We recommend …" at bounding box center [400, 89] width 89 height 43
copy span "Email Marketing"
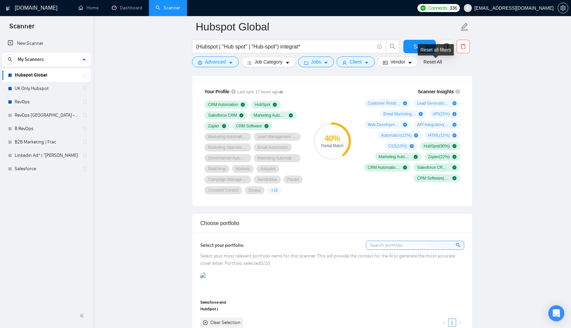
click at [422, 45] on div "Reset all filters" at bounding box center [436, 49] width 36 height 11
click at [419, 53] on div "Reset all filters" at bounding box center [436, 49] width 36 height 11
click at [415, 47] on span "Save" at bounding box center [420, 46] width 12 height 8
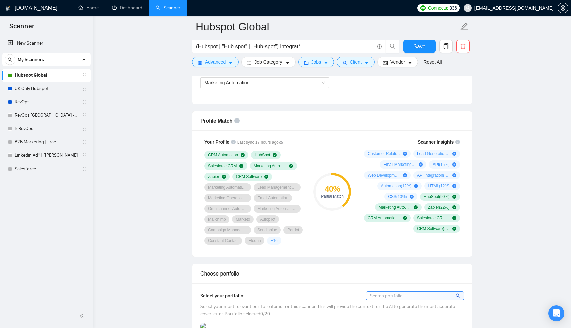
scroll to position [482, 0]
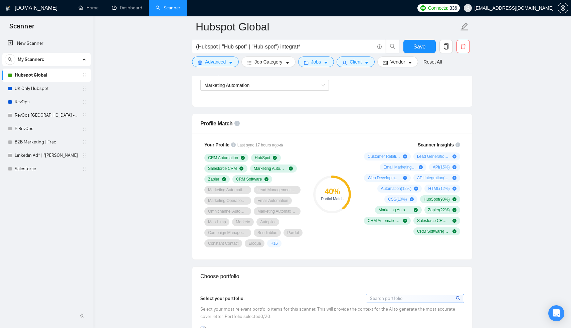
click at [424, 302] on input at bounding box center [415, 298] width 98 height 8
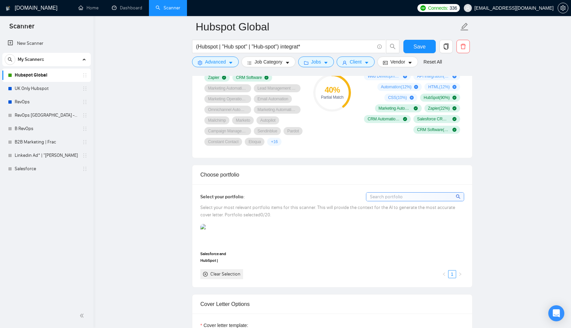
click at [224, 278] on div "Clear Selection" at bounding box center [225, 273] width 30 height 7
click at [241, 257] on div "Salesforce and HubSpot | RevOps Implementation for CyberSecurity Clear Selectio…" at bounding box center [332, 251] width 268 height 55
click at [206, 276] on icon "close-circle" at bounding box center [205, 274] width 5 height 5
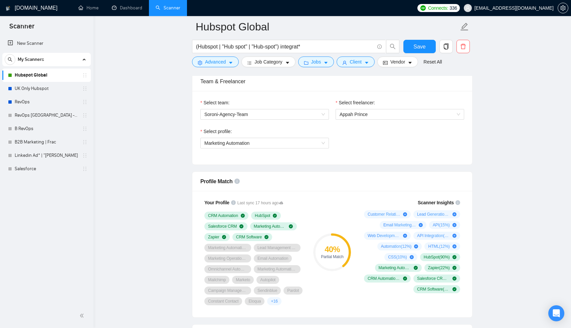
scroll to position [307, 0]
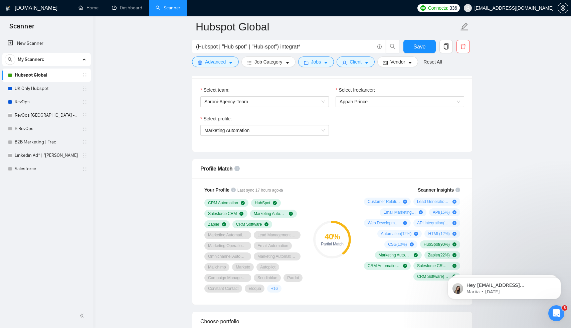
scroll to position [237, 0]
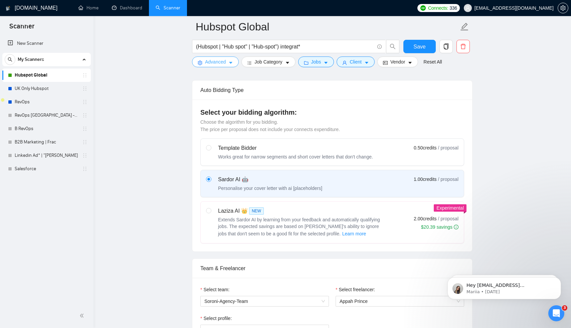
click at [229, 60] on button "Advanced" at bounding box center [215, 61] width 47 height 11
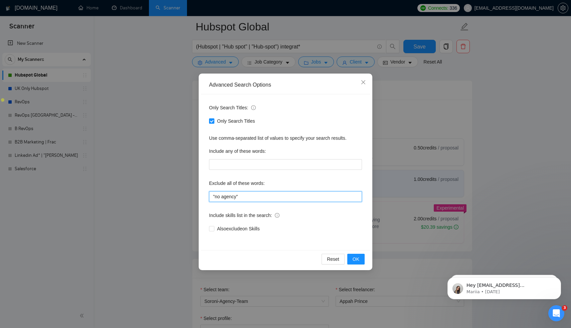
click at [283, 198] on input ""no agency"" at bounding box center [285, 196] width 153 height 11
click at [366, 78] on span "Close" at bounding box center [363, 83] width 18 height 18
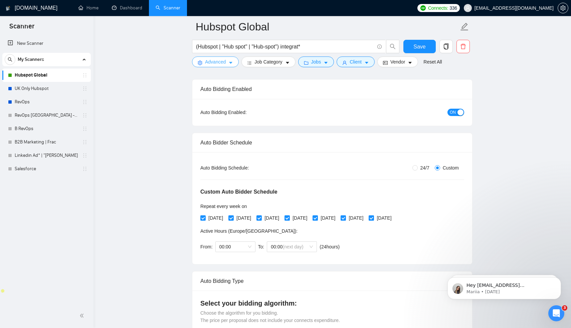
scroll to position [0, 0]
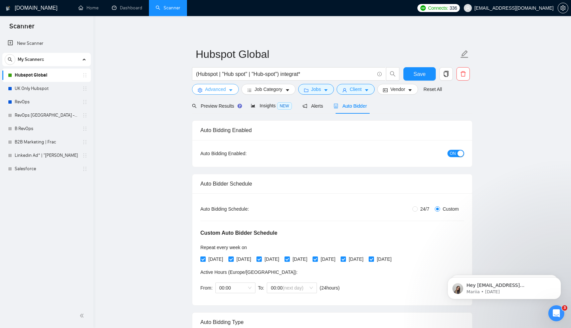
click at [217, 90] on span "Advanced" at bounding box center [215, 89] width 21 height 7
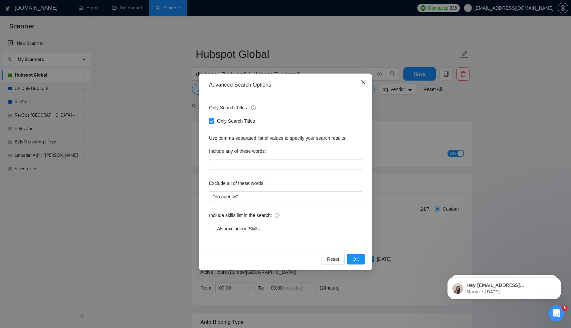
click at [363, 82] on icon "close" at bounding box center [363, 82] width 5 height 5
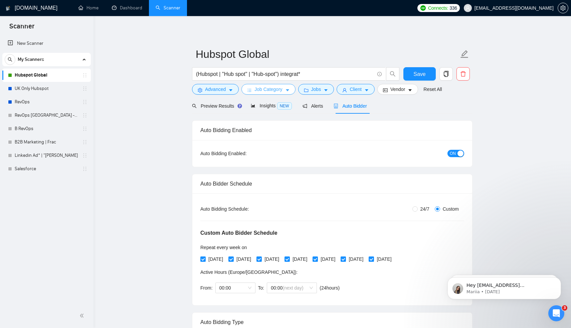
click at [281, 92] on span "Job Category" at bounding box center [269, 89] width 28 height 7
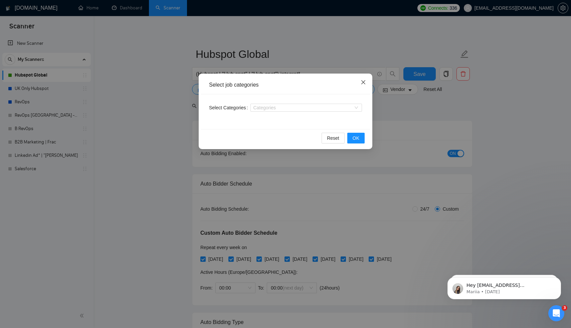
click at [364, 81] on icon "close" at bounding box center [363, 82] width 5 height 5
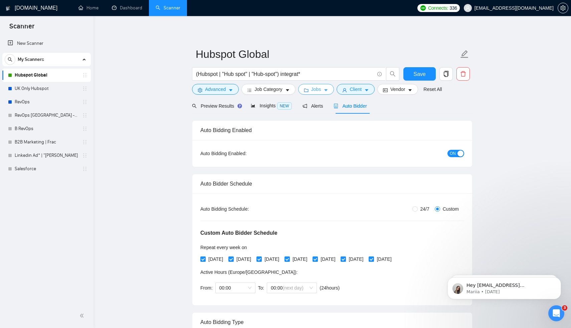
click at [320, 89] on span "Jobs" at bounding box center [316, 89] width 10 height 7
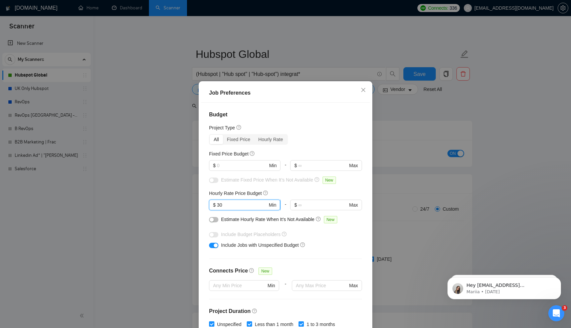
click at [226, 207] on input "30" at bounding box center [242, 204] width 50 height 7
click at [219, 205] on input "30" at bounding box center [242, 204] width 50 height 7
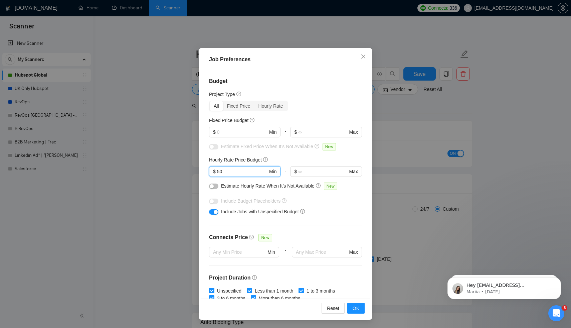
type input "50"
click at [218, 212] on div "Include Jobs with Unspecified Budget" at bounding box center [285, 211] width 153 height 11
click at [210, 209] on button "button" at bounding box center [213, 211] width 9 height 5
click at [270, 131] on span "Min" at bounding box center [273, 131] width 8 height 7
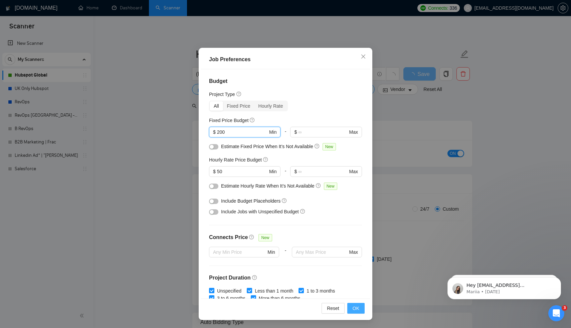
type input "200"
click at [351, 305] on button "OK" at bounding box center [355, 308] width 17 height 11
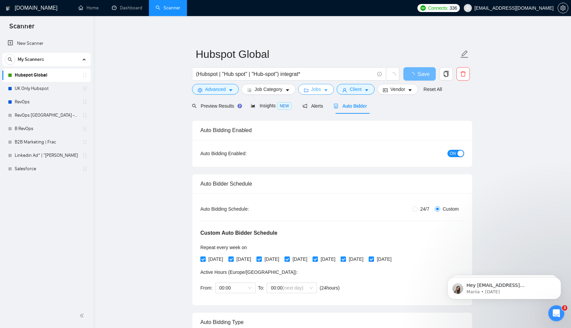
click at [319, 89] on span "Jobs" at bounding box center [316, 89] width 10 height 7
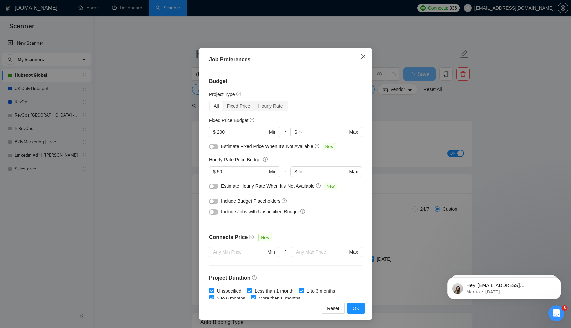
click at [361, 58] on icon "close" at bounding box center [363, 56] width 5 height 5
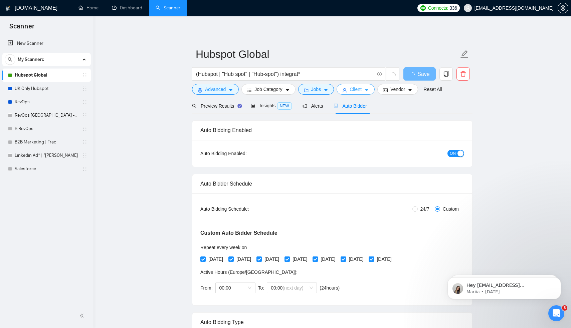
click at [350, 88] on button "Client" at bounding box center [356, 89] width 38 height 11
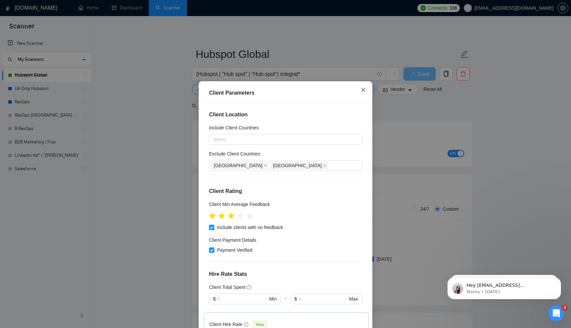
click at [365, 92] on icon "close" at bounding box center [363, 89] width 5 height 5
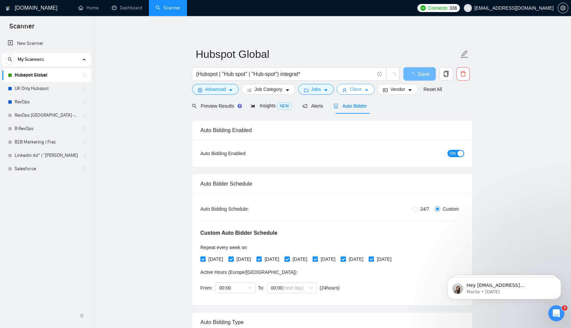
click at [365, 91] on button "Client" at bounding box center [356, 89] width 38 height 11
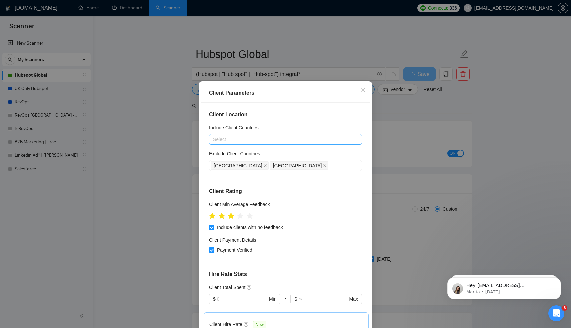
click at [295, 139] on div at bounding box center [282, 139] width 143 height 8
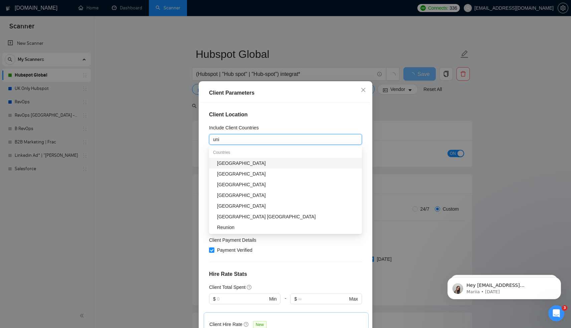
type input "unit"
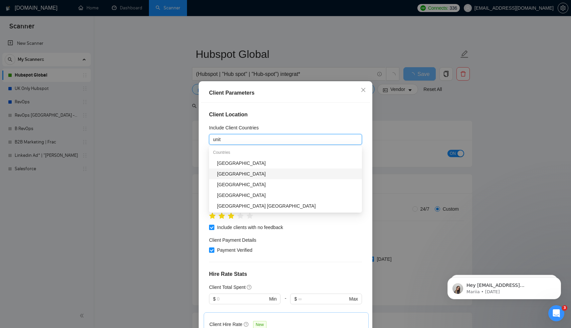
click at [295, 173] on div "United Kingdom" at bounding box center [287, 173] width 141 height 7
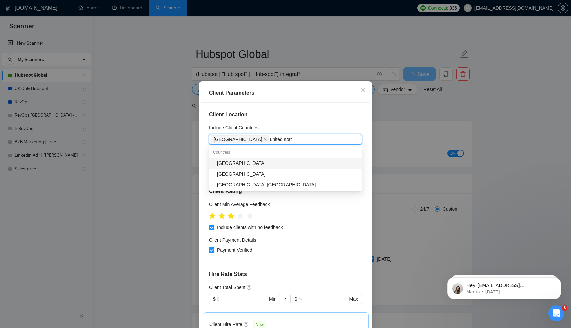
type input "united state"
click at [277, 165] on div "United States" at bounding box center [287, 162] width 141 height 7
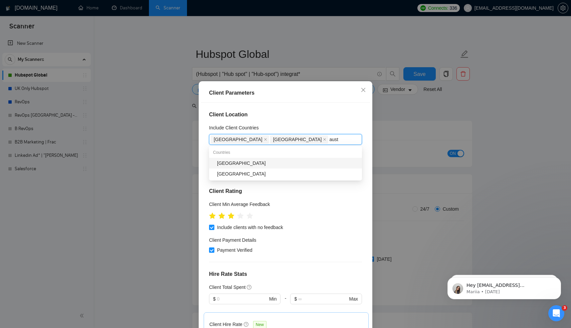
type input "austr"
click at [281, 163] on div "Australia" at bounding box center [287, 162] width 141 height 7
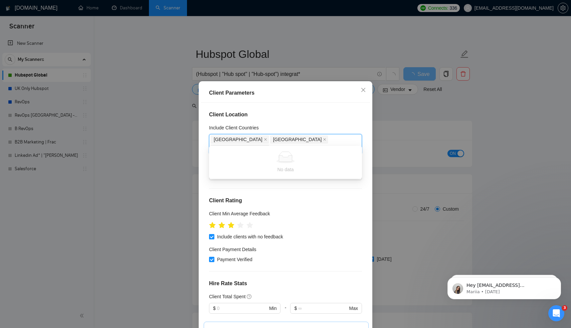
type input "new"
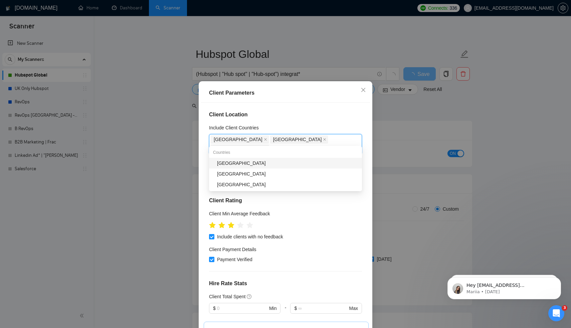
click at [304, 164] on div "New Zealand" at bounding box center [287, 162] width 141 height 7
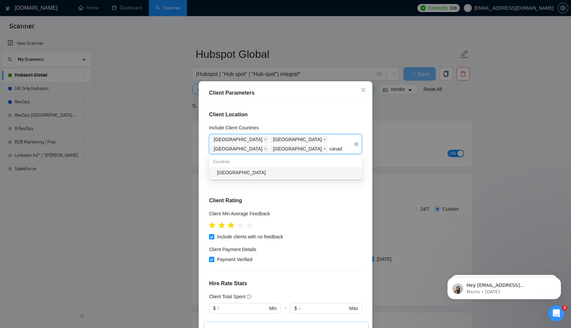
type input "canada"
click at [282, 174] on div "Canada" at bounding box center [287, 172] width 141 height 7
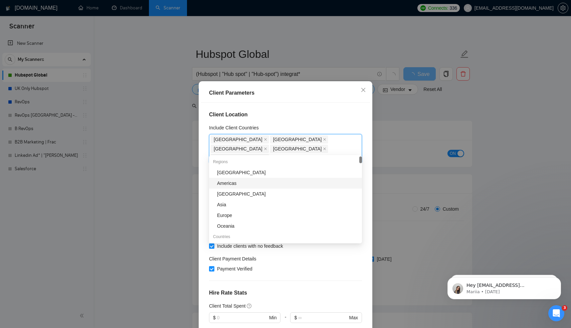
click at [207, 178] on div "Client Location Include Client Countries United Kingdom United States Australia…" at bounding box center [285, 218] width 169 height 230
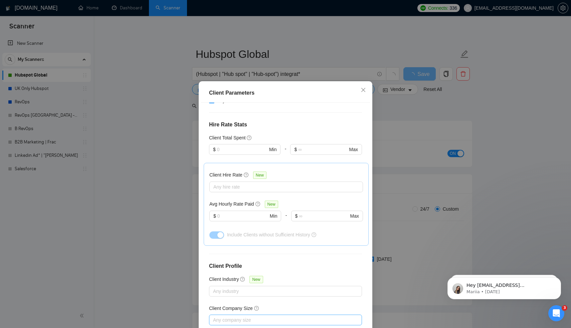
scroll to position [145, 0]
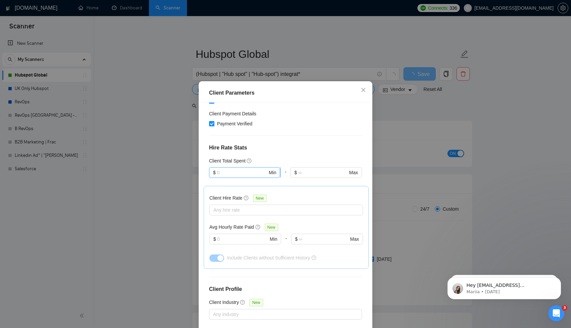
click at [242, 168] on span "$ Min" at bounding box center [244, 172] width 71 height 11
click at [248, 199] on div "$1,000" at bounding box center [244, 197] width 63 height 7
type input "1000"
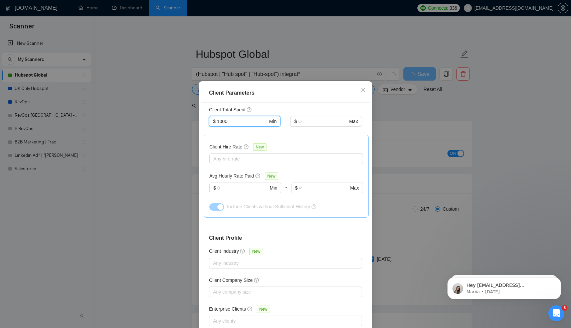
scroll to position [33, 0]
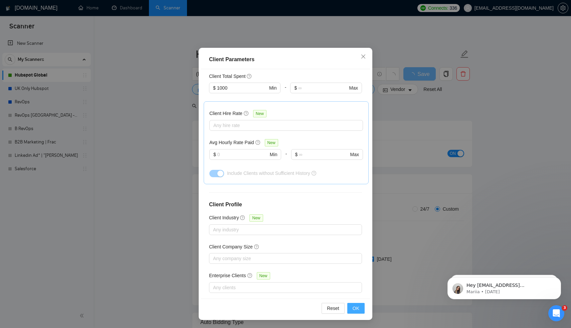
click at [353, 307] on span "OK" at bounding box center [356, 307] width 7 height 7
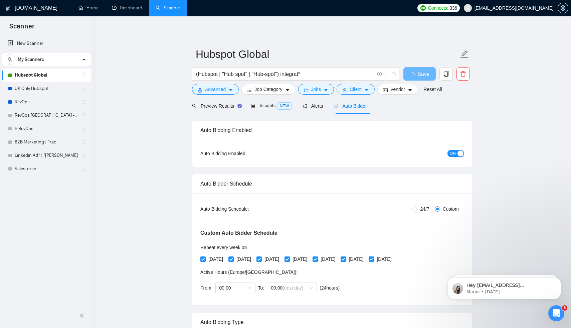
scroll to position [0, 0]
click at [423, 77] on span "Save" at bounding box center [420, 74] width 12 height 8
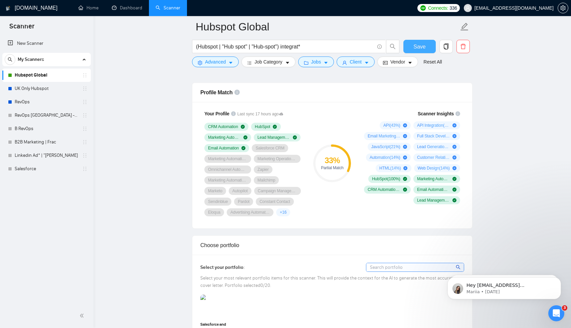
scroll to position [488, 0]
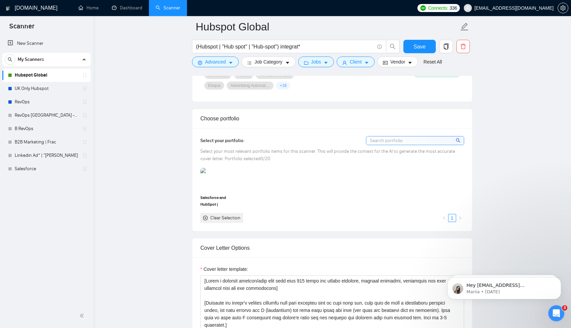
click at [406, 136] on div at bounding box center [415, 140] width 98 height 9
click at [406, 139] on input at bounding box center [415, 140] width 98 height 8
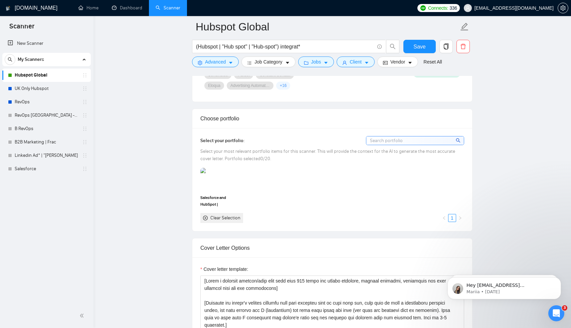
click at [459, 139] on icon "search" at bounding box center [458, 140] width 5 height 5
click at [390, 140] on input at bounding box center [415, 140] width 98 height 8
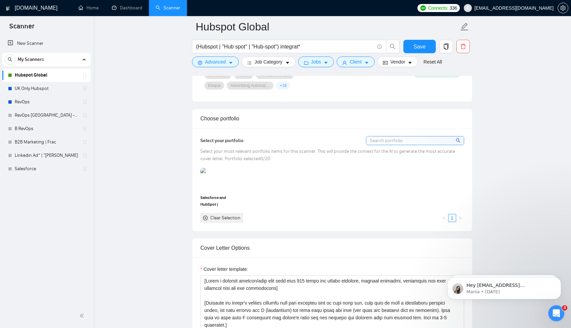
click at [459, 142] on icon "search" at bounding box center [458, 140] width 5 height 5
click at [461, 142] on span "search" at bounding box center [459, 140] width 6 height 7
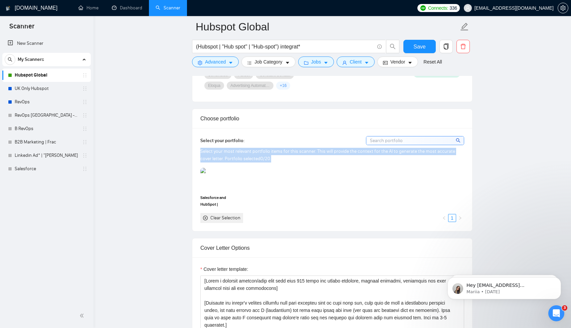
click at [461, 142] on span "search" at bounding box center [459, 140] width 6 height 7
click at [437, 158] on div "Select your most relevant portfolio items for this scanner. This will provide t…" at bounding box center [332, 155] width 264 height 15
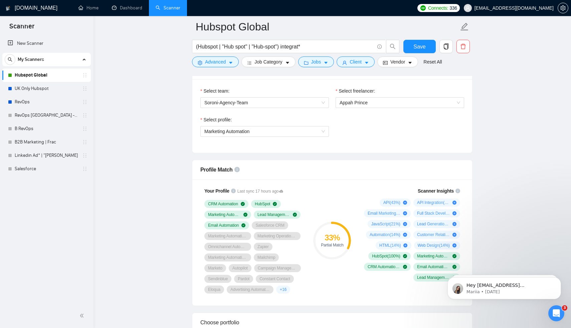
scroll to position [436, 0]
click at [320, 133] on span "Marketing Automation" at bounding box center [264, 131] width 121 height 10
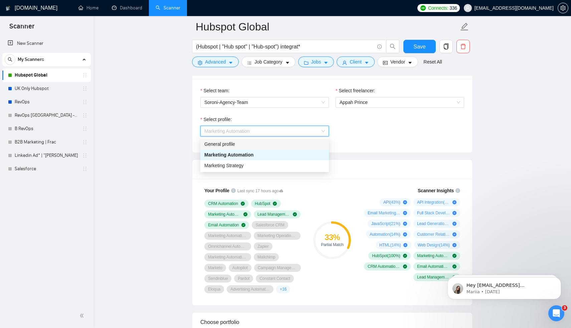
click at [284, 149] on div "General profile" at bounding box center [264, 144] width 129 height 11
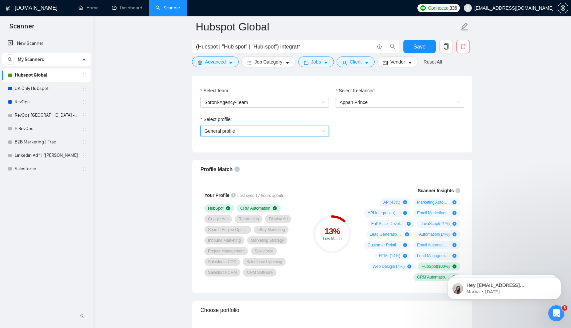
click at [282, 134] on span "General profile" at bounding box center [264, 131] width 121 height 10
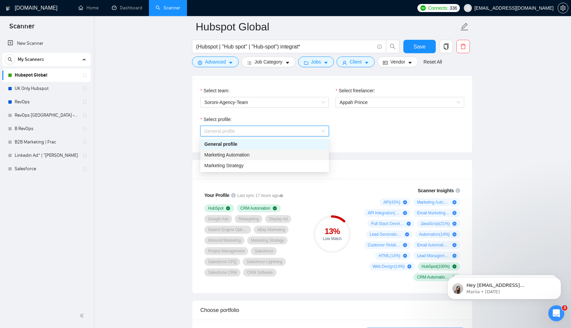
click at [278, 158] on div "Marketing Automation" at bounding box center [264, 154] width 121 height 7
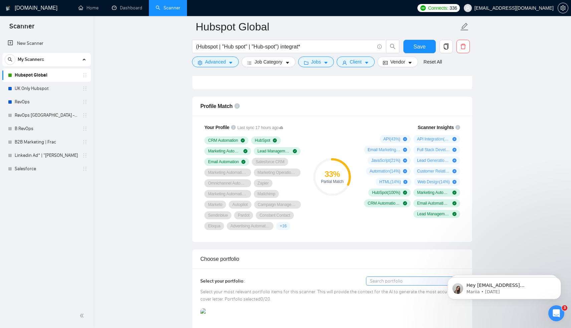
scroll to position [500, 0]
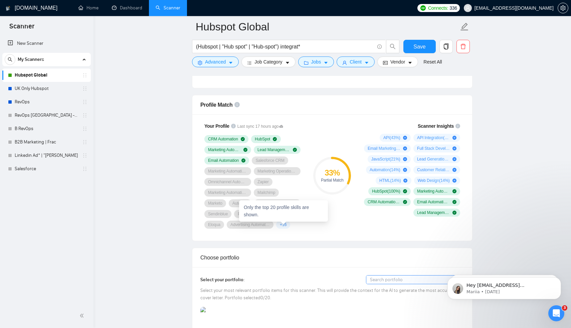
click at [285, 226] on span "+ 16" at bounding box center [283, 224] width 7 height 5
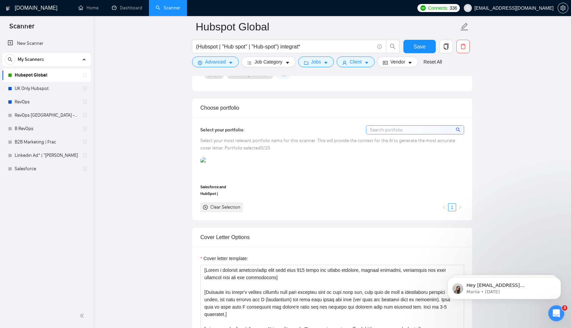
scroll to position [650, 0]
click at [386, 131] on input at bounding box center [415, 130] width 98 height 8
click at [229, 204] on div "Clear Selection" at bounding box center [225, 206] width 30 height 7
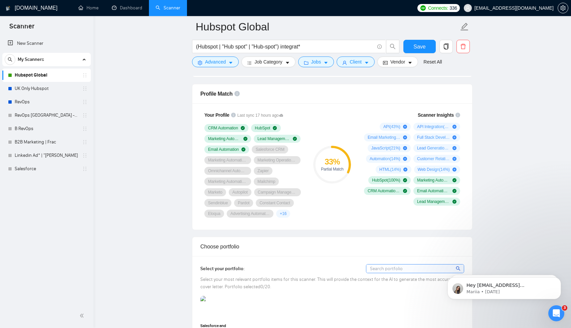
scroll to position [472, 0]
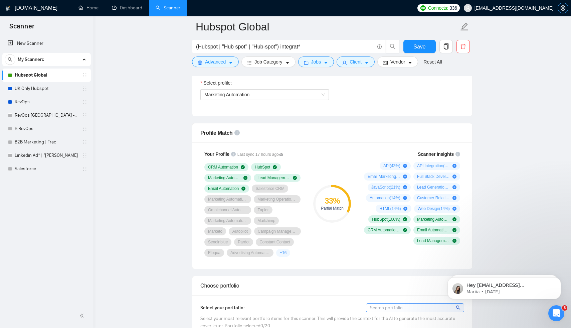
click at [561, 9] on icon "setting" at bounding box center [563, 7] width 5 height 5
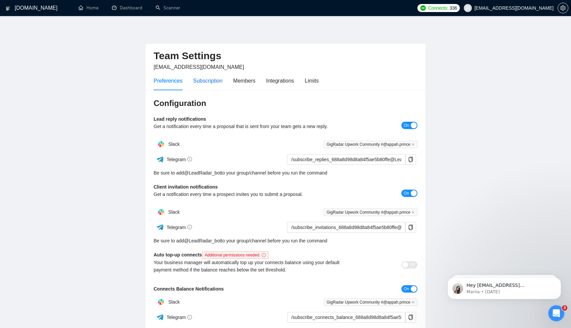
click at [219, 82] on div "Subscription" at bounding box center [207, 81] width 29 height 8
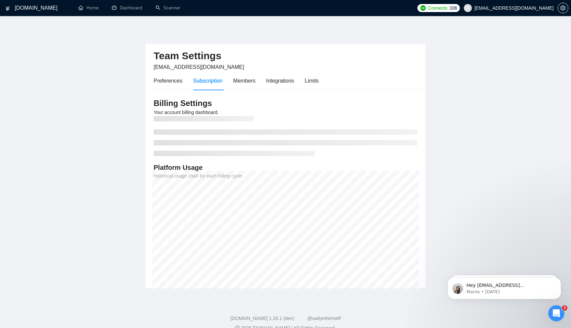
scroll to position [12, 0]
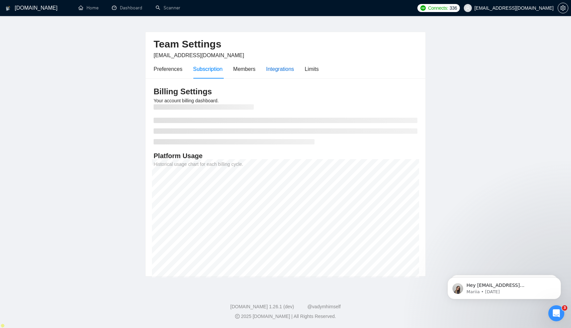
click at [278, 68] on div "Integrations" at bounding box center [280, 69] width 28 height 8
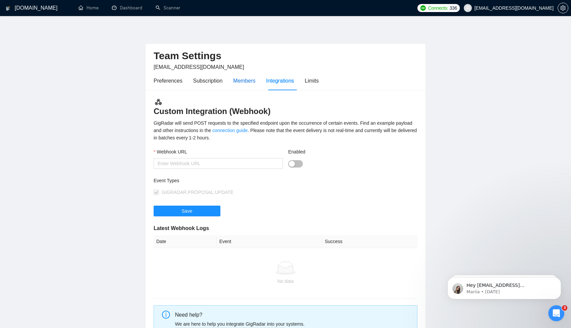
click at [252, 79] on div "Members" at bounding box center [244, 81] width 22 height 8
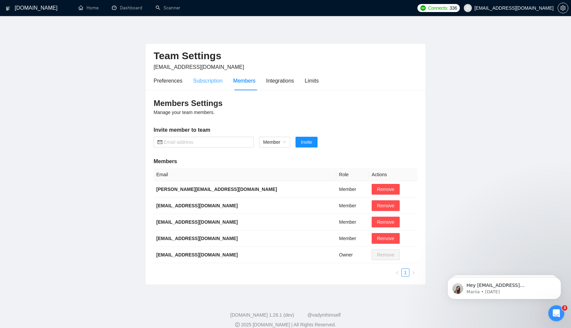
click at [194, 76] on div "Subscription" at bounding box center [207, 80] width 29 height 19
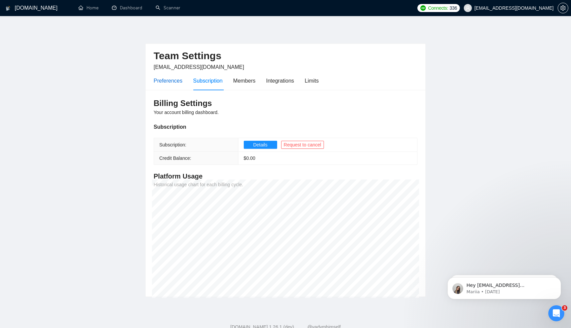
click at [176, 79] on div "Preferences" at bounding box center [168, 81] width 29 height 8
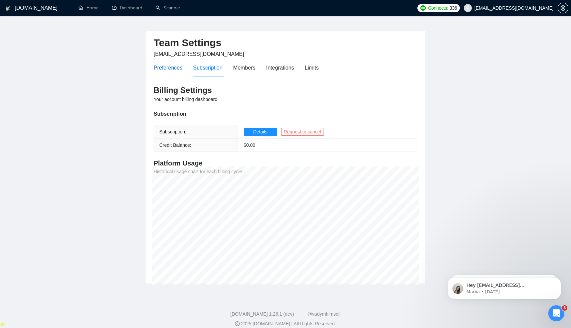
scroll to position [20, 0]
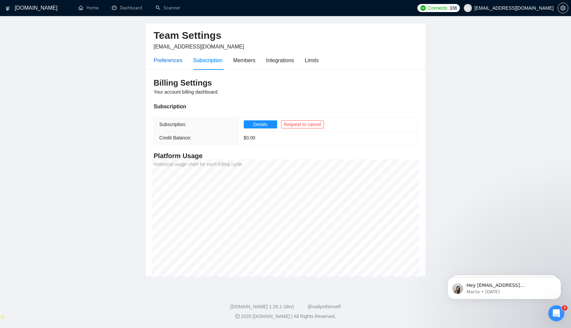
click at [174, 63] on div "Preferences" at bounding box center [168, 60] width 29 height 8
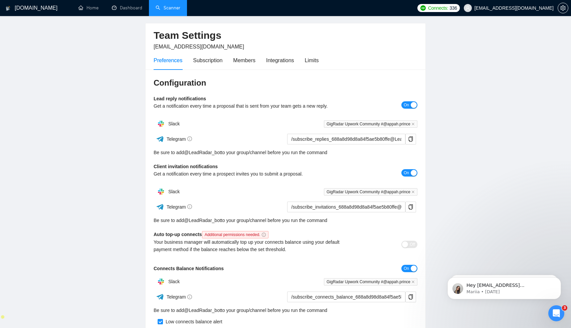
click at [168, 11] on link "Scanner" at bounding box center [168, 8] width 25 height 6
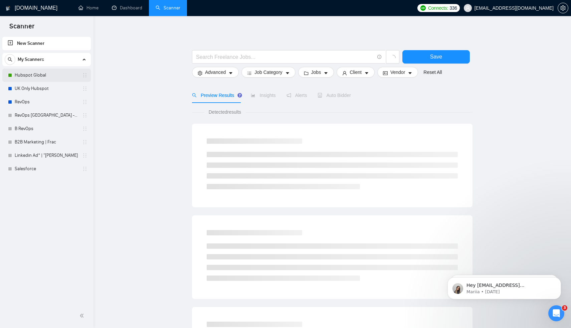
click at [35, 76] on link "Hubspot Global" at bounding box center [46, 74] width 63 height 13
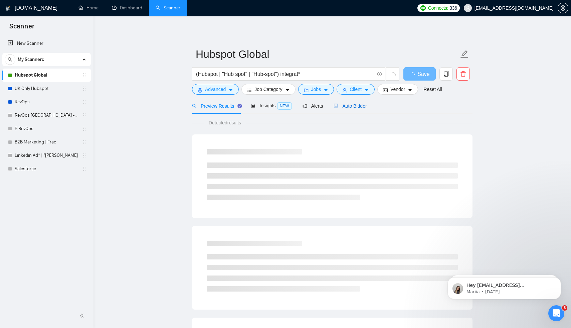
click at [352, 106] on span "Auto Bidder" at bounding box center [350, 105] width 33 height 5
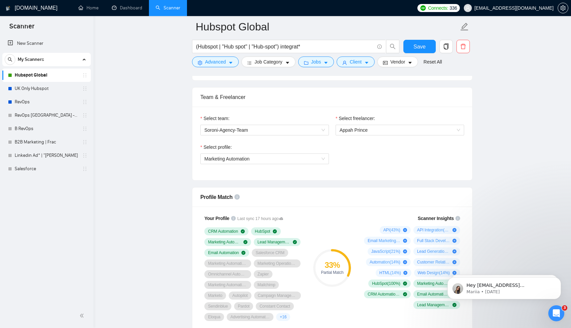
scroll to position [494, 0]
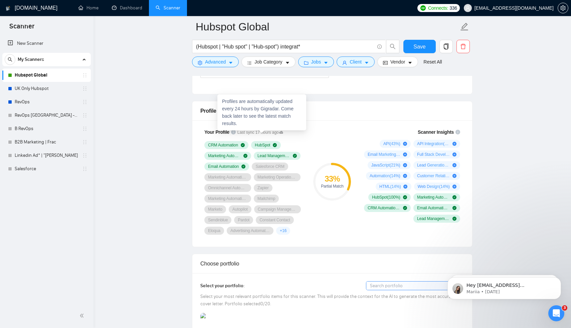
click at [283, 132] on icon at bounding box center [281, 132] width 4 height 3
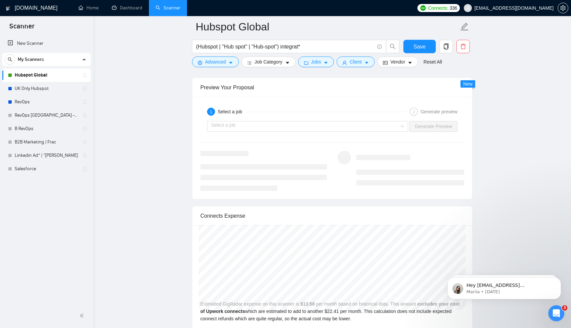
scroll to position [1329, 0]
click at [393, 124] on input "search" at bounding box center [305, 127] width 188 height 10
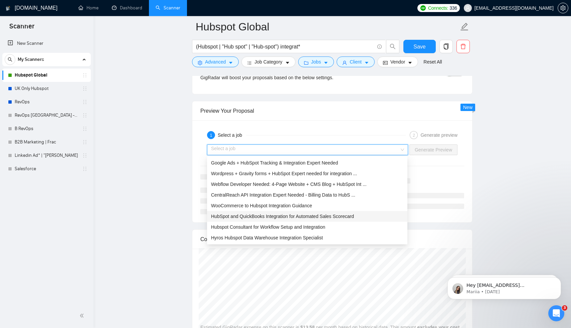
scroll to position [1, 0]
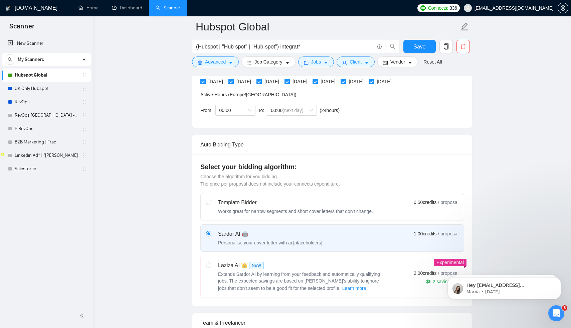
scroll to position [0, 0]
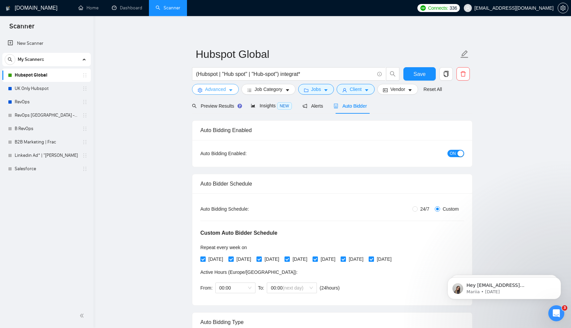
click at [226, 88] on span "Advanced" at bounding box center [215, 89] width 21 height 7
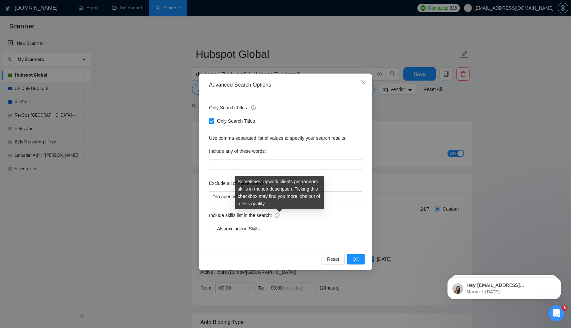
click at [279, 216] on icon "info-circle" at bounding box center [277, 215] width 5 height 5
click at [214, 226] on input "Also exclude on Skills" at bounding box center [211, 228] width 5 height 5
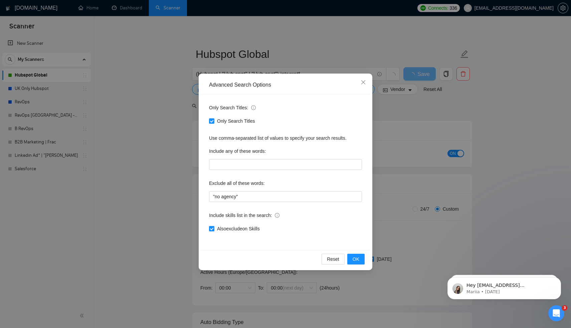
click at [213, 227] on input "Also exclude on Skills" at bounding box center [211, 228] width 5 height 5
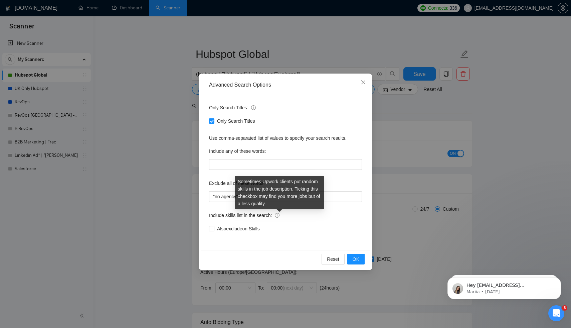
click at [280, 215] on icon "info-circle" at bounding box center [277, 215] width 5 height 5
click at [214, 226] on input "Also exclude on Skills" at bounding box center [211, 228] width 5 height 5
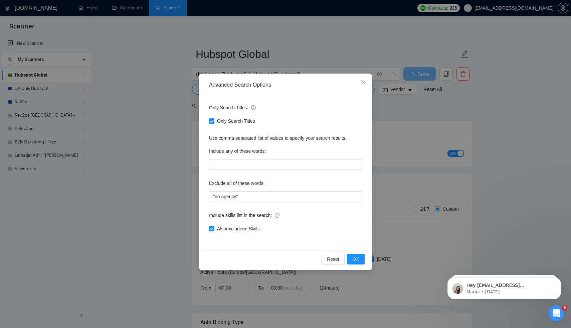
click at [233, 240] on div "Only Search Titles: Only Search Titles Use comma-separated list of values to sp…" at bounding box center [285, 172] width 169 height 156
click at [217, 234] on div "Only Search Titles: Only Search Titles Use comma-separated list of values to sp…" at bounding box center [285, 172] width 169 height 156
click at [208, 228] on div "Only Search Titles: Only Search Titles Use comma-separated list of values to sp…" at bounding box center [285, 172] width 169 height 156
click at [210, 229] on input "Also exclude on Skills" at bounding box center [211, 228] width 5 height 5
checkbox input "false"
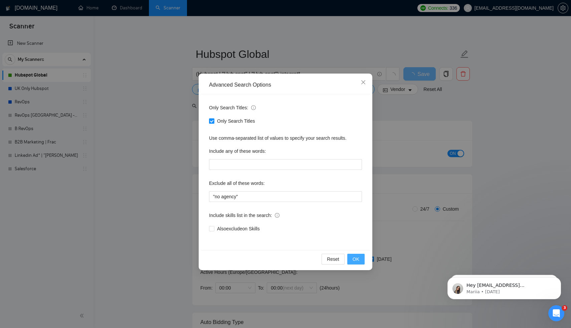
click at [352, 256] on button "OK" at bounding box center [355, 259] width 17 height 11
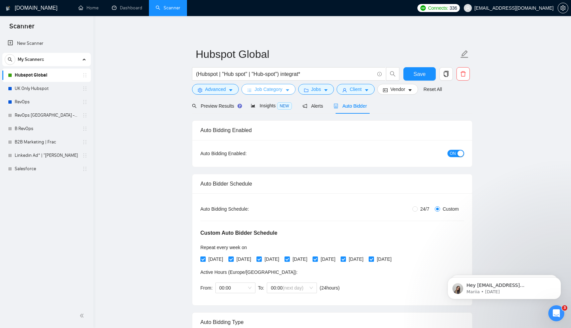
click at [267, 90] on span "Job Category" at bounding box center [269, 89] width 28 height 7
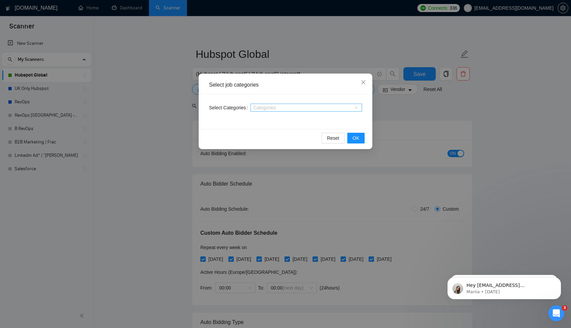
click at [320, 109] on div at bounding box center [303, 107] width 102 height 5
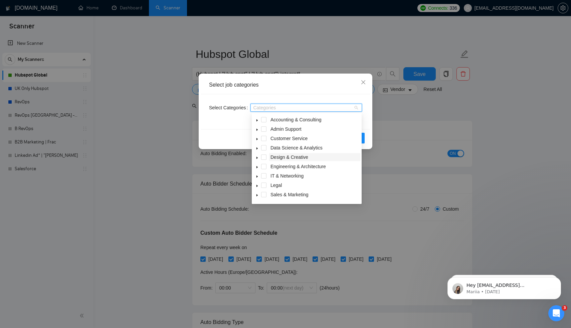
scroll to position [27, 0]
click at [365, 81] on icon "close" at bounding box center [363, 82] width 4 height 4
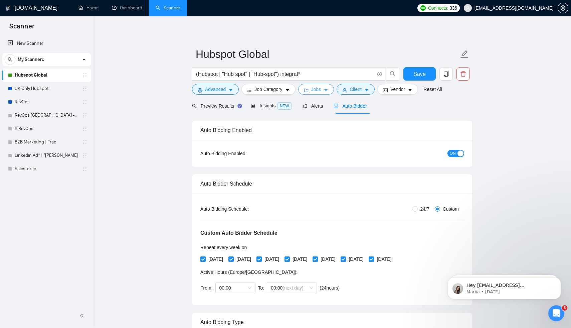
click at [319, 92] on span "Jobs" at bounding box center [316, 89] width 10 height 7
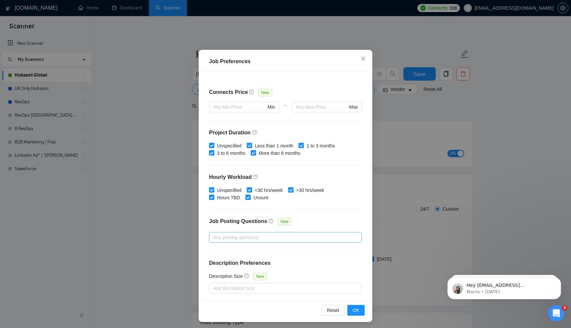
scroll to position [33, 0]
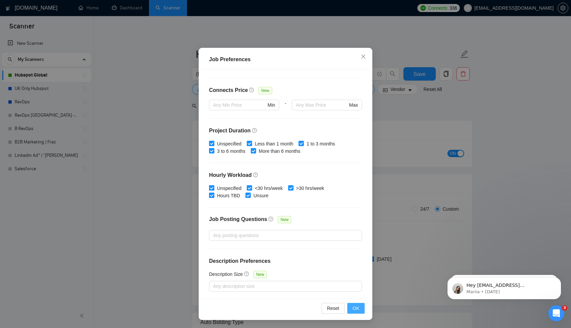
click at [354, 307] on span "OK" at bounding box center [356, 307] width 7 height 7
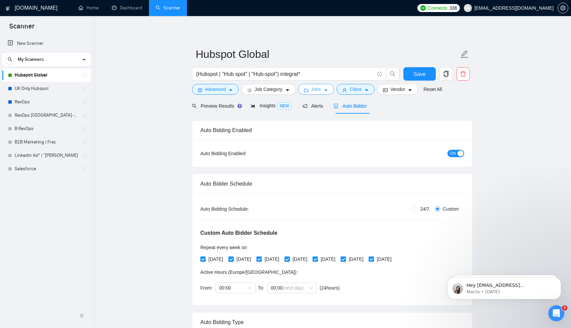
click at [321, 87] on span "Jobs" at bounding box center [316, 89] width 10 height 7
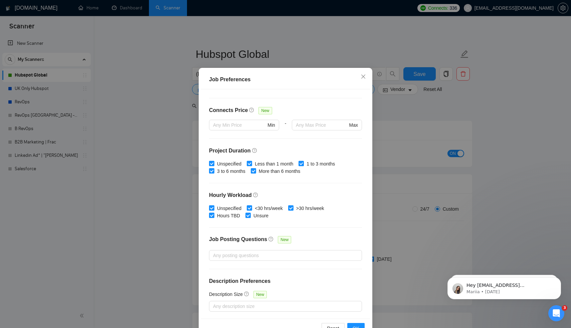
scroll to position [33, 0]
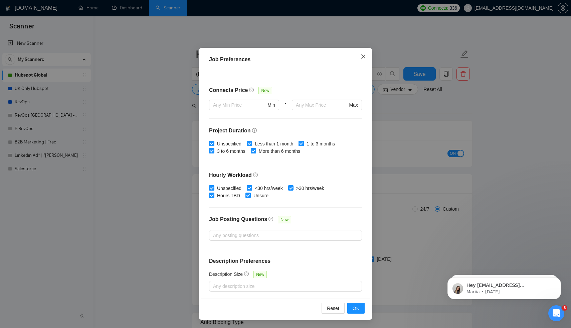
click at [363, 61] on span "Close" at bounding box center [363, 57] width 18 height 18
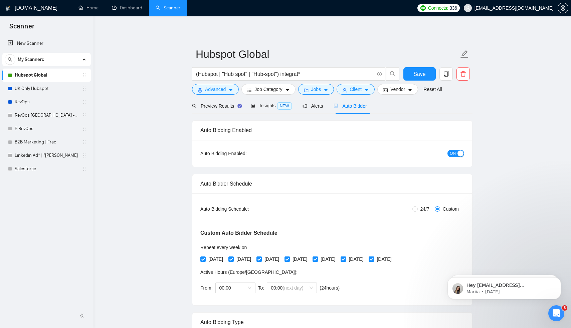
scroll to position [0, 0]
click at [405, 91] on span "Vendor" at bounding box center [398, 89] width 15 height 7
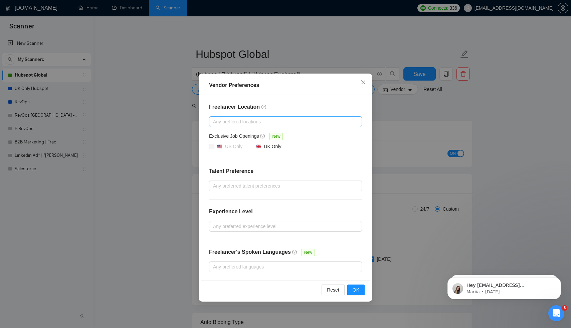
click at [276, 119] on div at bounding box center [282, 122] width 143 height 8
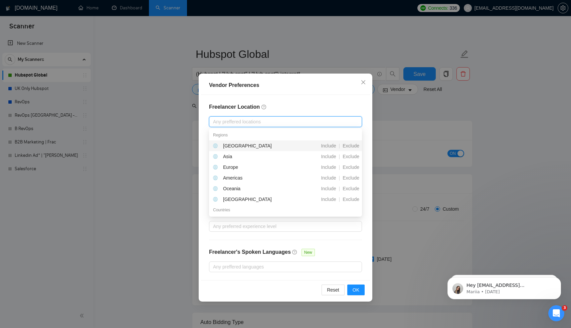
click at [283, 97] on div "Freelancer Location Any preffered locations Exclusive Job Openings New US Only …" at bounding box center [285, 187] width 169 height 185
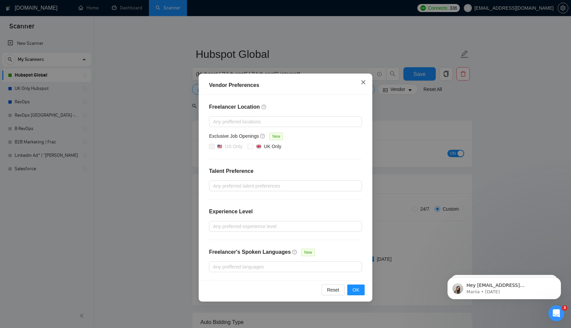
click at [364, 82] on icon "close" at bounding box center [363, 82] width 4 height 4
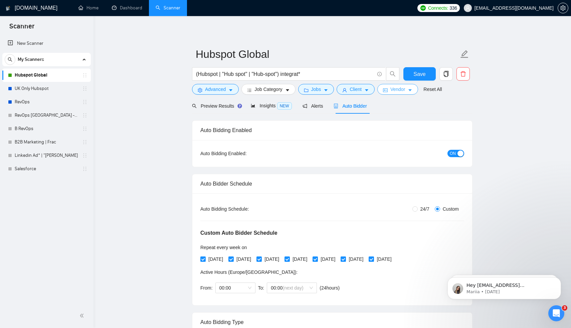
click at [405, 91] on span "Vendor" at bounding box center [398, 89] width 15 height 7
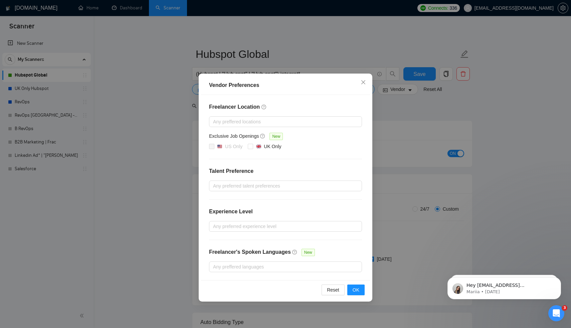
click at [245, 116] on div "Freelancer Location Any preffered locations Exclusive Job Openings New US Only …" at bounding box center [285, 187] width 169 height 185
click at [245, 120] on div at bounding box center [282, 122] width 143 height 8
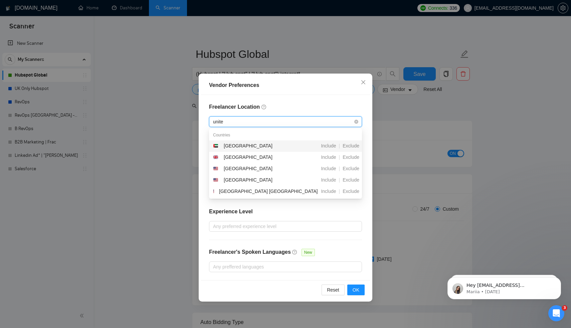
type input "united"
click at [251, 160] on div "United Kingdom" at bounding box center [248, 156] width 49 height 7
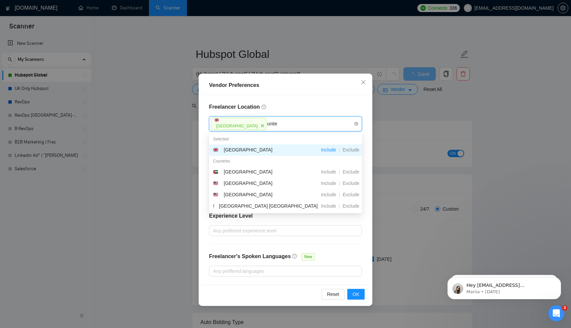
type input "united"
click at [259, 184] on div "United States" at bounding box center [250, 183] width 75 height 8
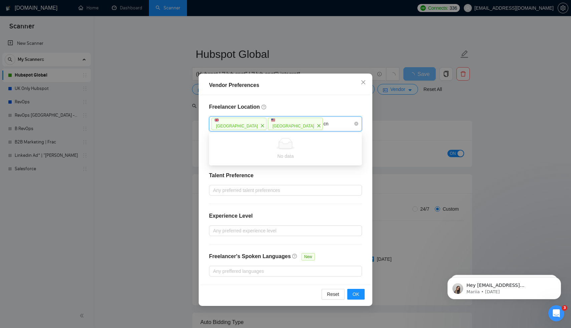
type input "c"
type input "X"
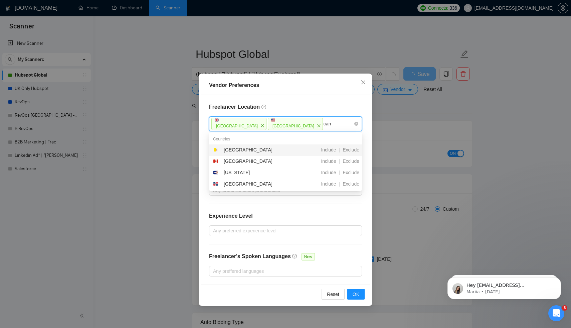
type input "cana"
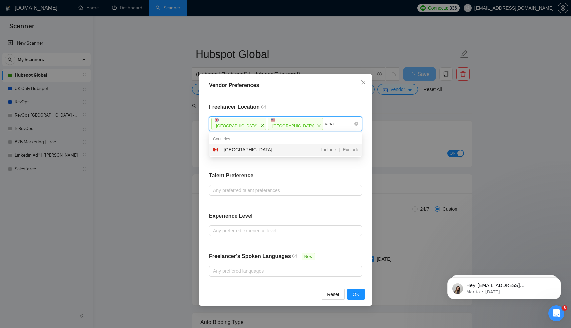
click at [284, 149] on div "Canada" at bounding box center [250, 150] width 75 height 8
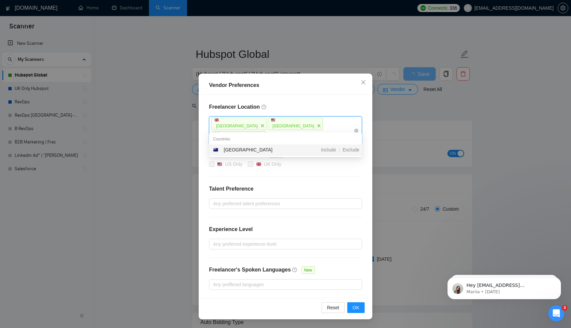
type input "new zea"
click at [292, 150] on div "Include | Exclude" at bounding box center [325, 150] width 75 height 8
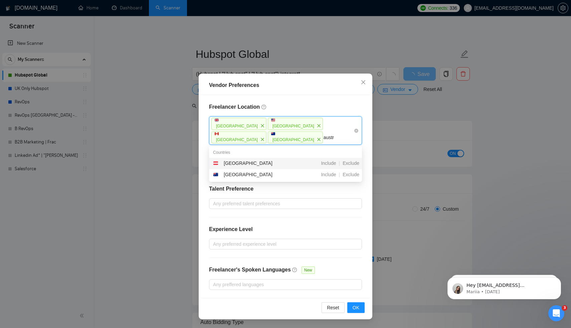
type input "austra"
click at [288, 164] on div "Include | Exclude" at bounding box center [325, 163] width 75 height 8
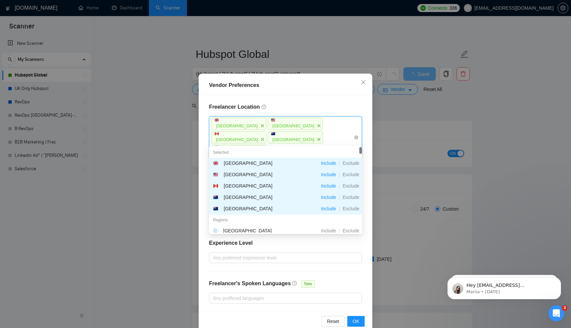
click at [303, 93] on div "Vendor Preferences" at bounding box center [285, 85] width 169 height 19
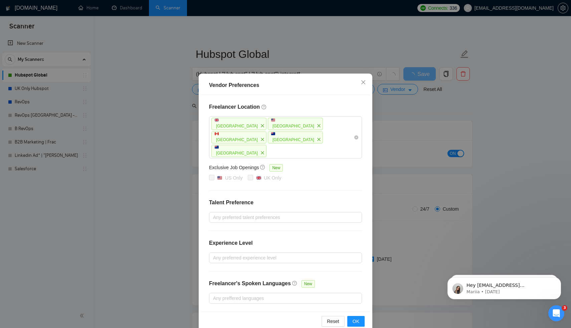
click at [353, 315] on div "Reset OK" at bounding box center [285, 320] width 169 height 19
click at [353, 313] on div "Reset OK" at bounding box center [285, 320] width 169 height 19
click at [354, 317] on span "OK" at bounding box center [356, 320] width 7 height 7
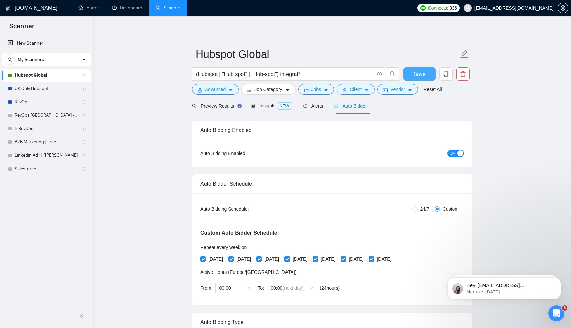
click at [422, 74] on span "Save" at bounding box center [420, 74] width 12 height 8
click at [322, 205] on div "24/7 Custom" at bounding box center [376, 208] width 176 height 7
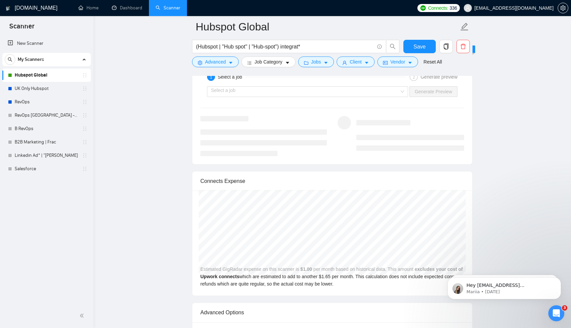
scroll to position [1333, 0]
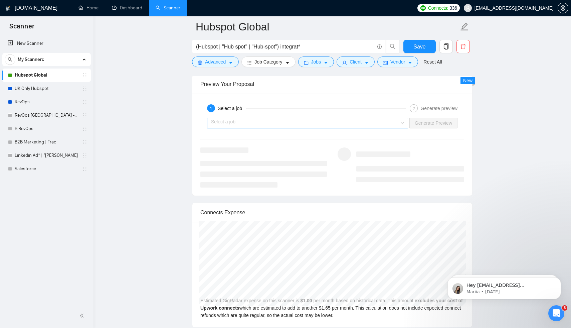
click at [403, 128] on div "Select a job" at bounding box center [307, 123] width 201 height 11
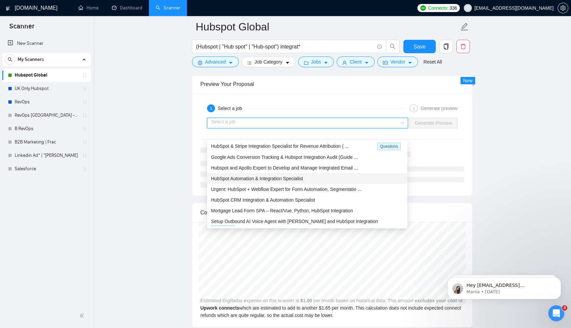
click at [313, 176] on div "HubSpot Automation & Integration Specialist" at bounding box center [307, 178] width 192 height 7
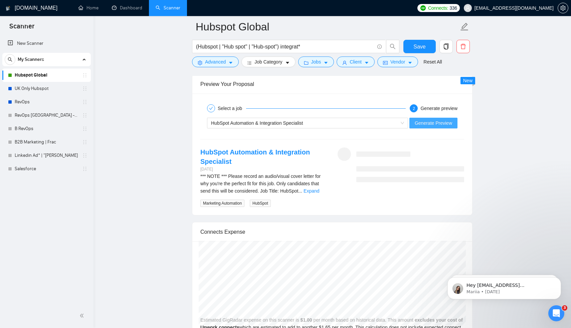
click at [438, 127] on span "Generate Preview" at bounding box center [433, 122] width 37 height 7
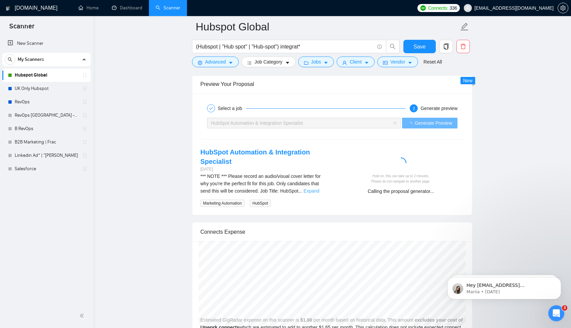
click at [319, 193] on link "Expand" at bounding box center [312, 190] width 16 height 5
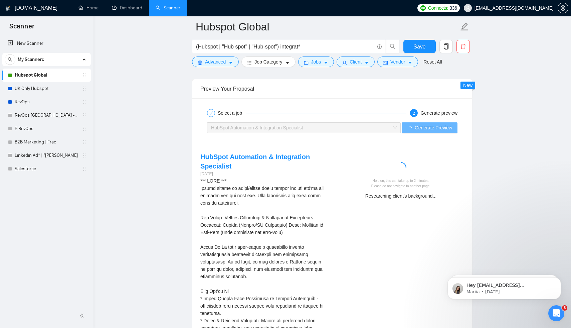
scroll to position [1201, 0]
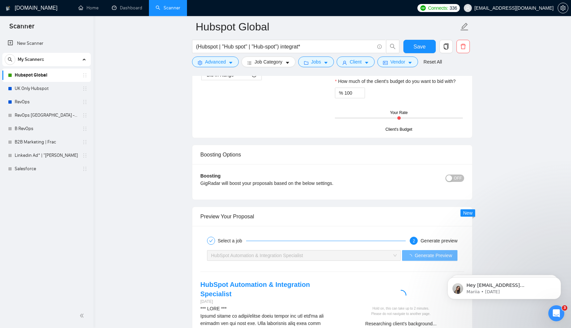
click at [337, 260] on div "HubSpot Automation & Integration Specialist" at bounding box center [301, 255] width 180 height 10
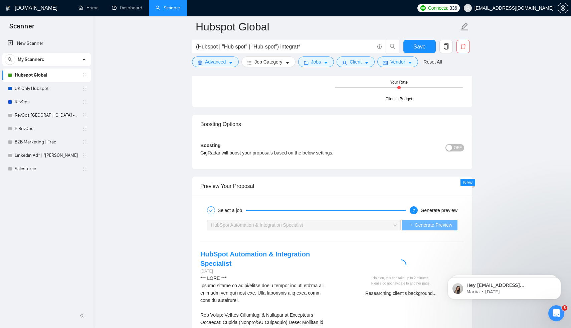
scroll to position [1232, 0]
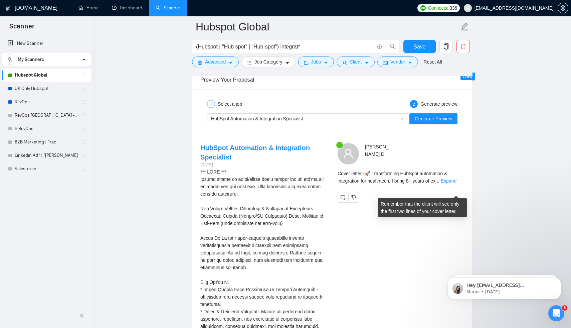
scroll to position [1337, 0]
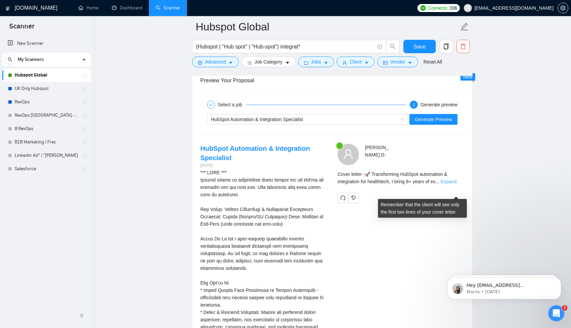
click at [455, 184] on link "Expand" at bounding box center [449, 181] width 16 height 5
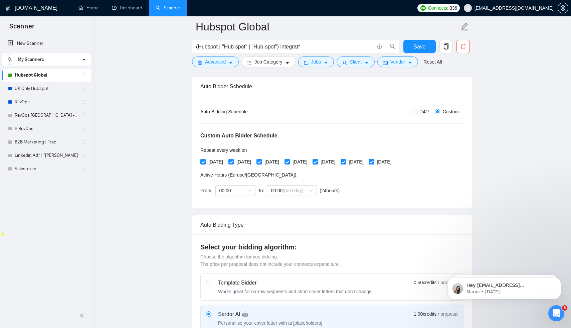
scroll to position [0, 0]
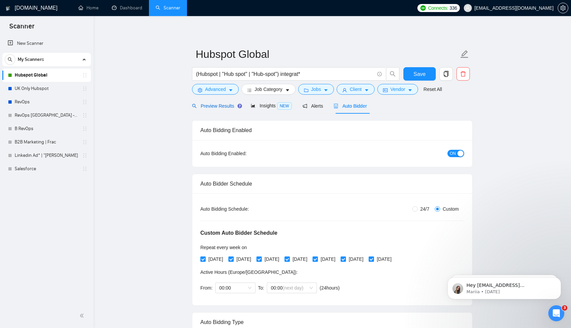
click at [224, 106] on span "Preview Results" at bounding box center [216, 105] width 48 height 5
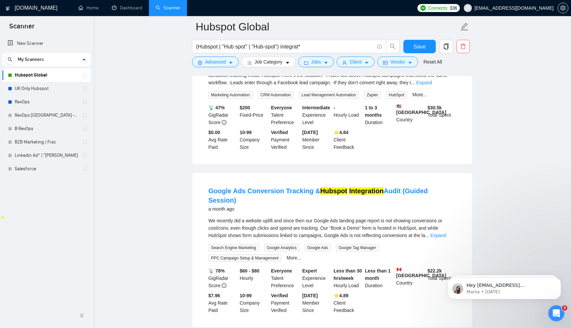
scroll to position [89, 0]
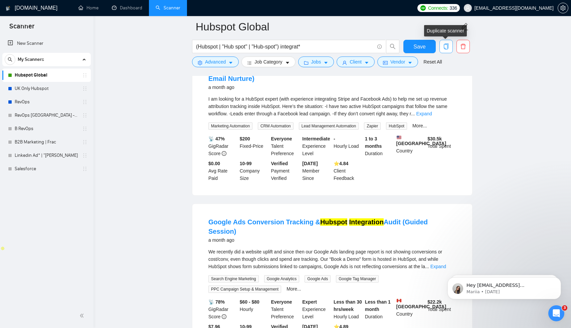
click at [447, 47] on icon "copy" at bounding box center [446, 46] width 5 height 6
click at [423, 51] on button "Save" at bounding box center [420, 46] width 32 height 13
click at [423, 50] on span "Save" at bounding box center [424, 46] width 12 height 8
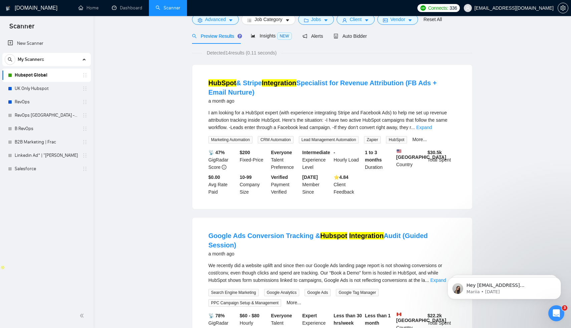
scroll to position [0, 0]
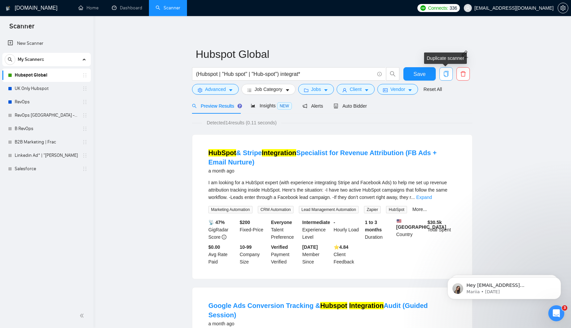
click at [444, 76] on icon "copy" at bounding box center [446, 74] width 5 height 6
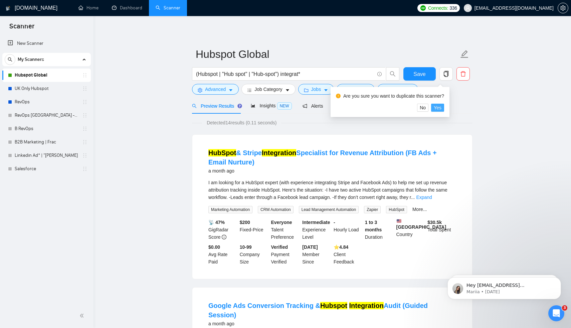
click at [441, 109] on span "Yes" at bounding box center [438, 107] width 8 height 7
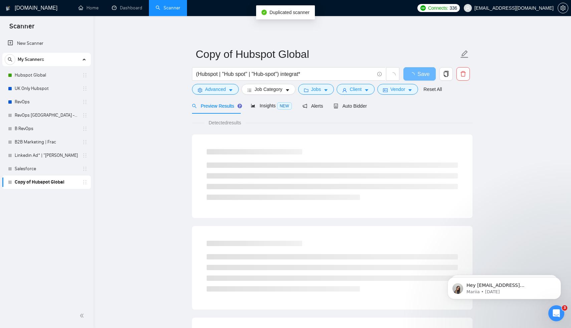
click at [49, 183] on link "Copy of Hubspot Global" at bounding box center [46, 181] width 63 height 13
click at [228, 73] on input "(Hubspot | "Hub spot" | "Hub-spot") integrat*" at bounding box center [285, 74] width 178 height 8
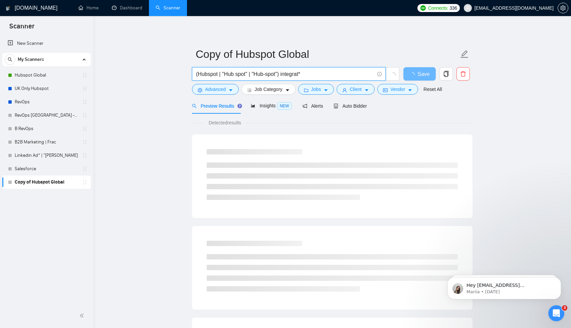
click at [267, 72] on input "(Hubspot | "Hub spot" | "Hub-spot") integrat*" at bounding box center [285, 74] width 178 height 8
click at [294, 72] on input "(Hubspot | "Hub spot" | "Hub-spot") integrat*" at bounding box center [285, 74] width 178 height 8
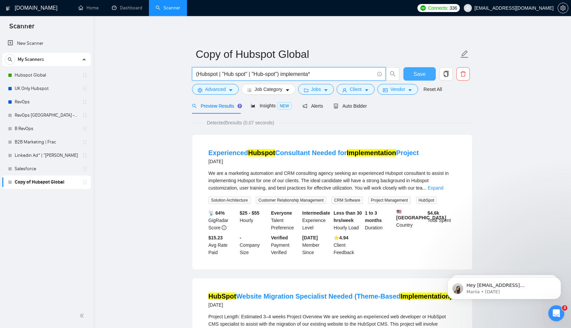
type input "(Hubspot | "Hub spot" | "Hub-spot") implementa*"
click at [423, 74] on span "Save" at bounding box center [420, 74] width 12 height 8
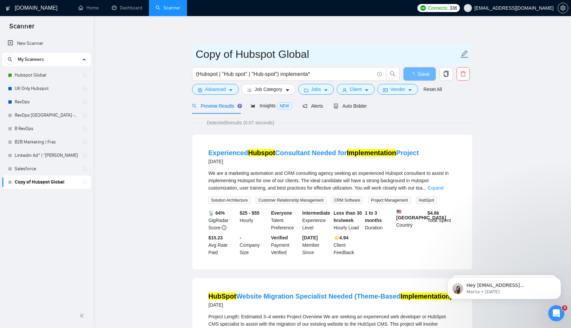
click at [288, 53] on input "Copy of Hubspot Global" at bounding box center [327, 54] width 263 height 17
click at [241, 57] on input "Copy of Hubspot Global" at bounding box center [327, 54] width 263 height 17
drag, startPoint x: 236, startPoint y: 52, endPoint x: 187, endPoint y: 51, distance: 48.8
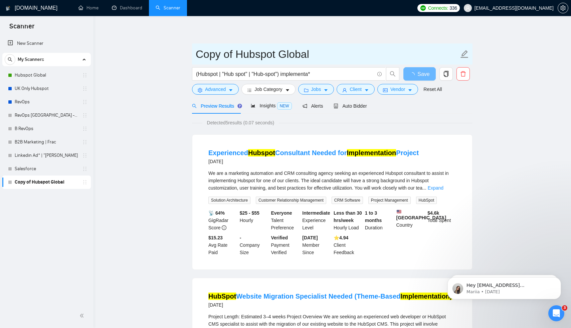
click at [258, 47] on input "Hubspot Global" at bounding box center [327, 54] width 263 height 17
type input "Hubspot Implementation"
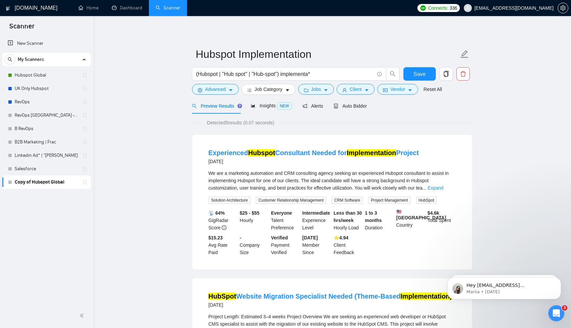
click at [418, 81] on div "Save" at bounding box center [419, 75] width 35 height 17
click at [419, 77] on span "Save" at bounding box center [420, 74] width 12 height 8
click at [54, 76] on link "Hubspot Global" at bounding box center [46, 74] width 63 height 13
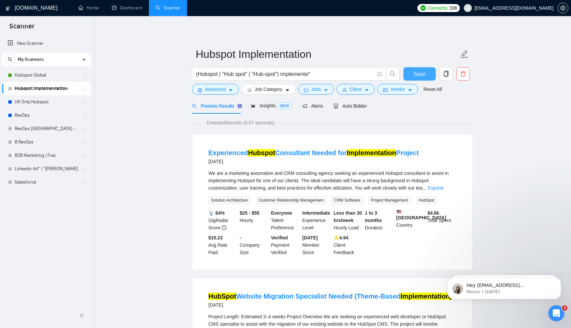
click at [407, 76] on button "Save" at bounding box center [420, 73] width 32 height 13
click at [359, 110] on div "Auto Bidder" at bounding box center [350, 106] width 33 height 16
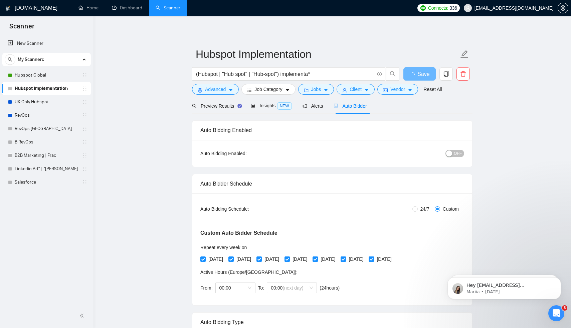
click at [459, 153] on span "OFF" at bounding box center [458, 153] width 8 height 7
click at [209, 97] on form "Hubspot Implementation (Hubspot | "Hub spot" | "Hub-spot") implementa* Save Adv…" at bounding box center [332, 70] width 281 height 54
click at [212, 106] on span "Preview Results" at bounding box center [216, 105] width 48 height 5
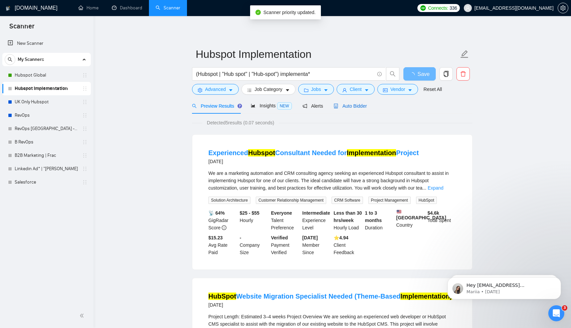
click at [350, 104] on span "Auto Bidder" at bounding box center [350, 105] width 33 height 5
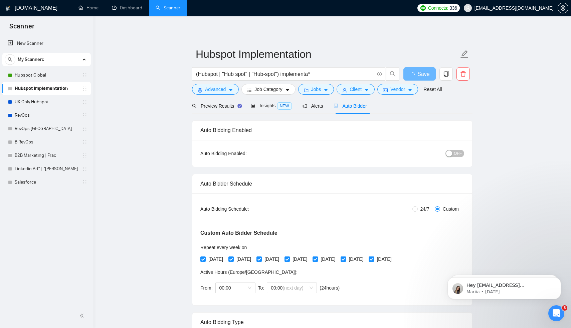
click at [461, 158] on div "OFF" at bounding box center [421, 153] width 88 height 11
click at [461, 156] on span "OFF" at bounding box center [458, 153] width 8 height 7
click at [233, 257] on input "[DATE]" at bounding box center [231, 258] width 5 height 5
checkbox input "false"
click at [289, 260] on input "[DATE]" at bounding box center [287, 258] width 5 height 5
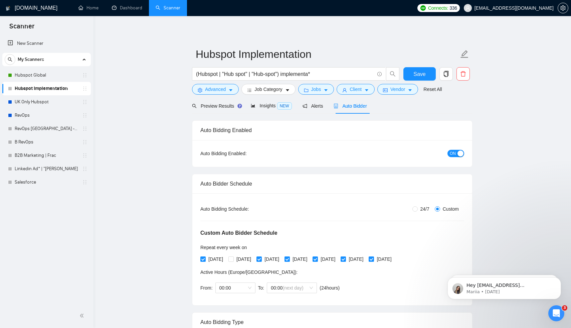
checkbox input "false"
click at [366, 260] on span "[DATE]" at bounding box center [356, 258] width 20 height 7
click at [345, 260] on input "[DATE]" at bounding box center [343, 258] width 5 height 5
checkbox input "false"
click at [424, 71] on span "Save" at bounding box center [420, 74] width 12 height 8
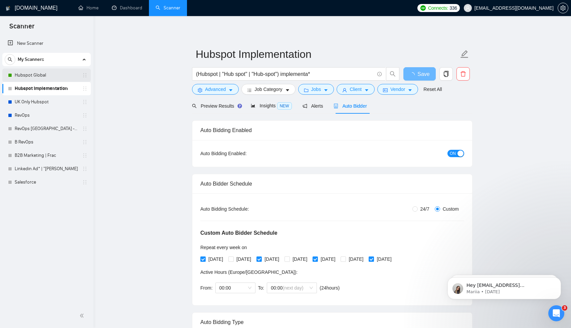
click at [31, 75] on link "Hubspot Global" at bounding box center [46, 74] width 63 height 13
click at [46, 69] on link "Hubspot Global" at bounding box center [46, 74] width 63 height 13
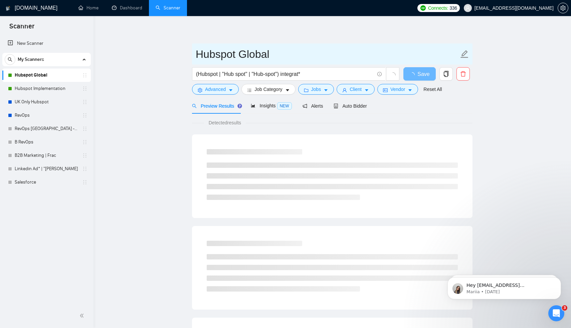
click at [264, 53] on input "Hubspot Global" at bounding box center [327, 54] width 263 height 17
type input "Hubspot Integration"
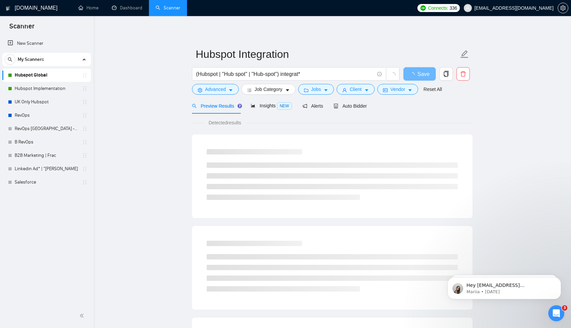
click at [182, 89] on main "Hubspot Integration (Hubspot | "Hub spot" | "Hub-spot") integrat* Save Advanced…" at bounding box center [332, 305] width 456 height 557
click at [420, 73] on span "Save" at bounding box center [424, 74] width 12 height 8
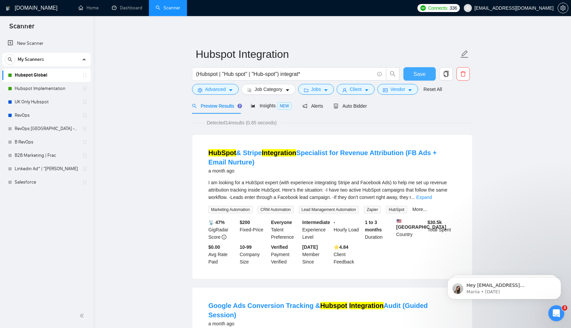
click at [416, 68] on button "Save" at bounding box center [420, 73] width 32 height 13
click at [266, 102] on div "Insights NEW" at bounding box center [271, 106] width 41 height 8
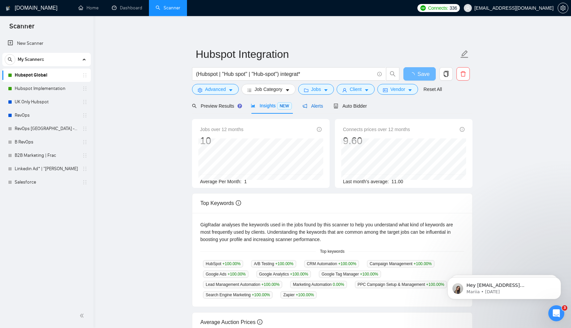
click at [309, 103] on div "Alerts" at bounding box center [313, 105] width 21 height 7
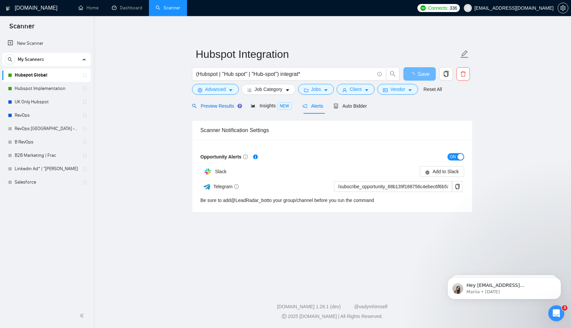
click at [217, 106] on span "Preview Results" at bounding box center [216, 105] width 48 height 5
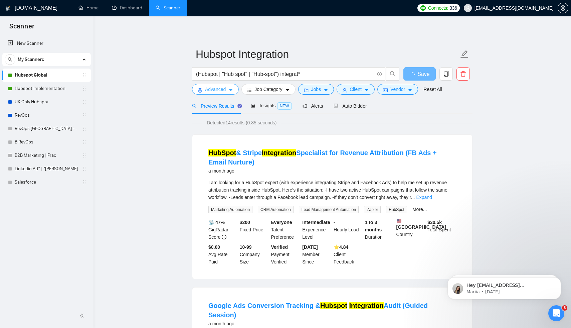
click at [223, 90] on span "Advanced" at bounding box center [215, 89] width 21 height 7
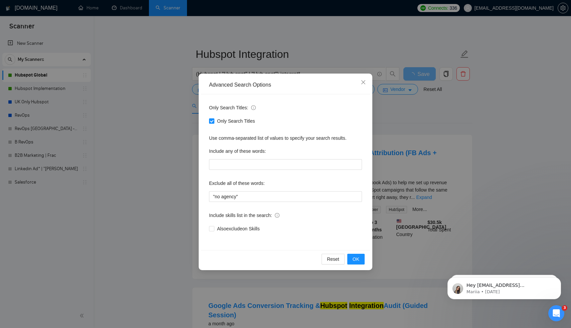
click at [489, 150] on div "Advanced Search Options Only Search Titles: Only Search Titles Use comma-separa…" at bounding box center [285, 164] width 571 height 328
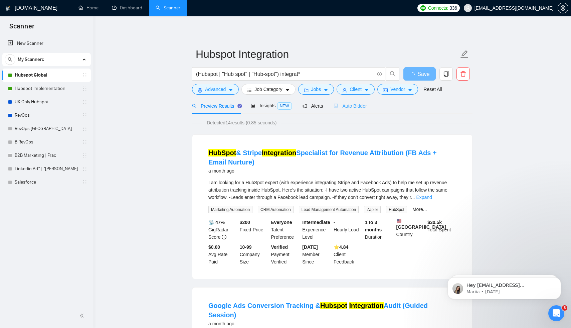
click at [356, 102] on div "Auto Bidder" at bounding box center [350, 106] width 33 height 16
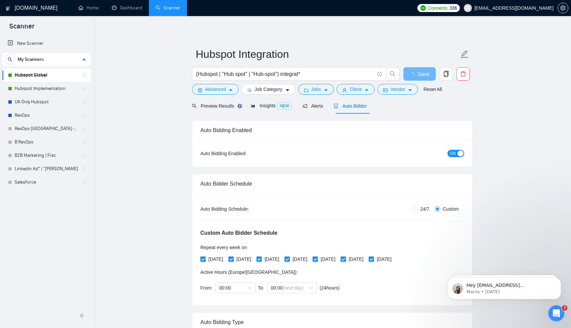
click at [204, 258] on input "[DATE]" at bounding box center [202, 258] width 5 height 5
checkbox input "false"
click at [261, 258] on input "[DATE]" at bounding box center [259, 258] width 5 height 5
checkbox input "false"
click at [317, 258] on input "[DATE]" at bounding box center [315, 258] width 5 height 5
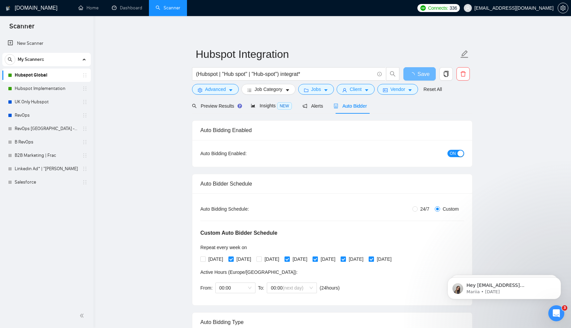
checkbox input "false"
click at [374, 259] on input "[DATE]" at bounding box center [371, 258] width 5 height 5
checkbox input "false"
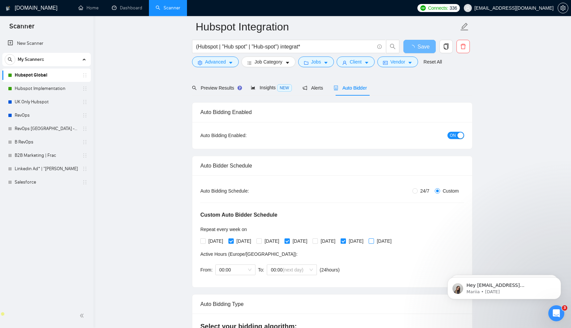
scroll to position [48, 0]
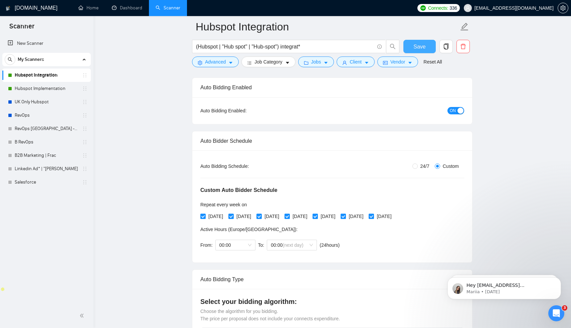
click at [425, 46] on span "Save" at bounding box center [420, 46] width 12 height 8
click at [35, 84] on link "Hubspot Implementation" at bounding box center [46, 88] width 63 height 13
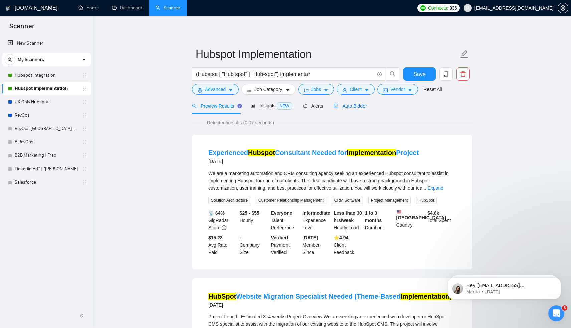
click at [363, 106] on span "Auto Bidder" at bounding box center [350, 105] width 33 height 5
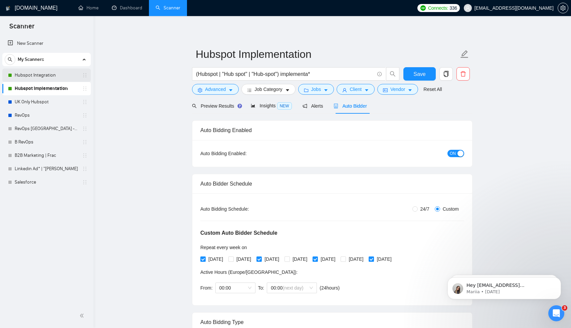
click at [32, 81] on link "Hubspot Integration" at bounding box center [46, 74] width 63 height 13
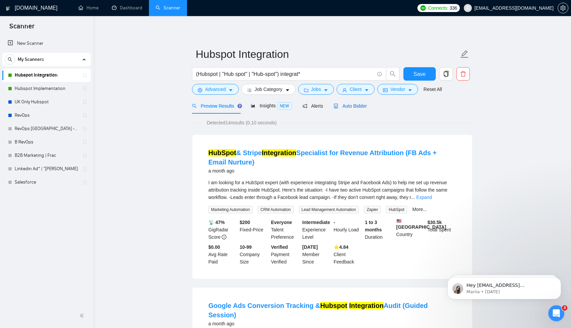
click at [351, 107] on span "Auto Bidder" at bounding box center [350, 105] width 33 height 5
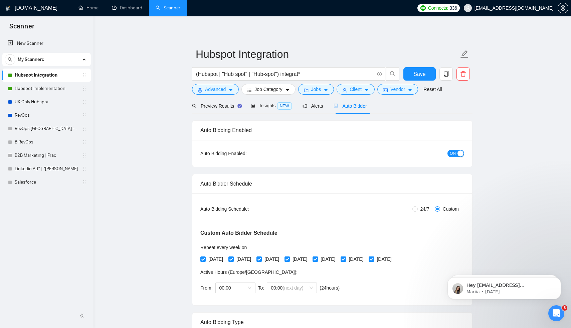
click at [233, 258] on input "[DATE]" at bounding box center [231, 258] width 5 height 5
checkbox input "false"
click at [289, 258] on input "[DATE]" at bounding box center [287, 258] width 5 height 5
checkbox input "false"
click at [366, 259] on span "[DATE]" at bounding box center [356, 258] width 20 height 7
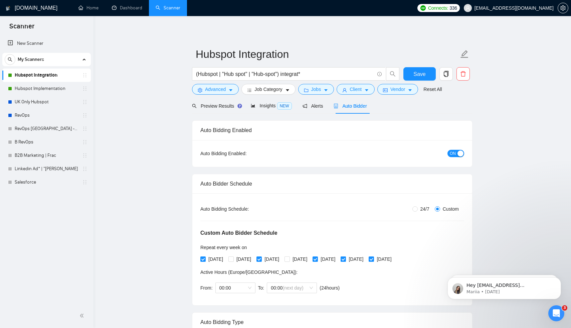
click at [345, 259] on input "[DATE]" at bounding box center [343, 258] width 5 height 5
checkbox input "false"
click at [420, 73] on span "Save" at bounding box center [420, 74] width 12 height 8
click at [422, 76] on span "Save" at bounding box center [420, 74] width 12 height 8
click at [50, 90] on link "Hubspot Implementation" at bounding box center [46, 88] width 63 height 13
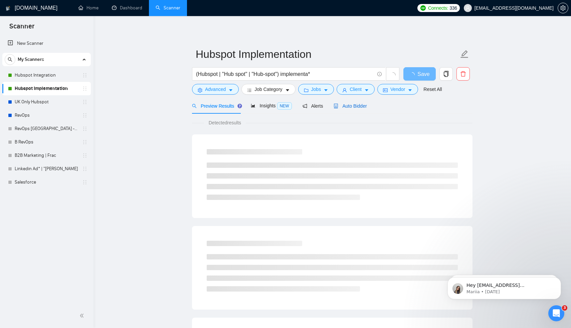
click at [364, 108] on span "Auto Bidder" at bounding box center [350, 105] width 33 height 5
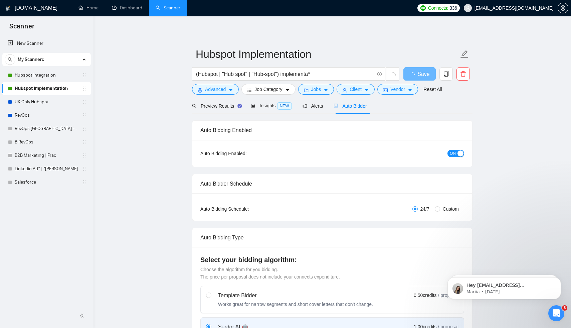
radio input "false"
radio input "true"
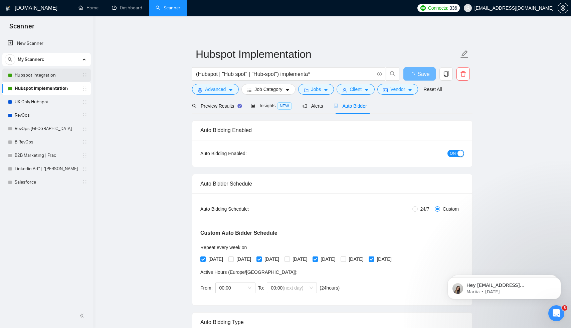
click at [45, 77] on link "Hubspot Integration" at bounding box center [46, 74] width 63 height 13
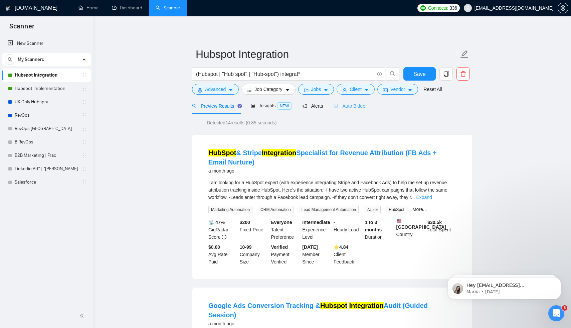
click at [362, 109] on div "Auto Bidder" at bounding box center [350, 106] width 33 height 16
